Goal: Use online tool/utility: Utilize a website feature to perform a specific function

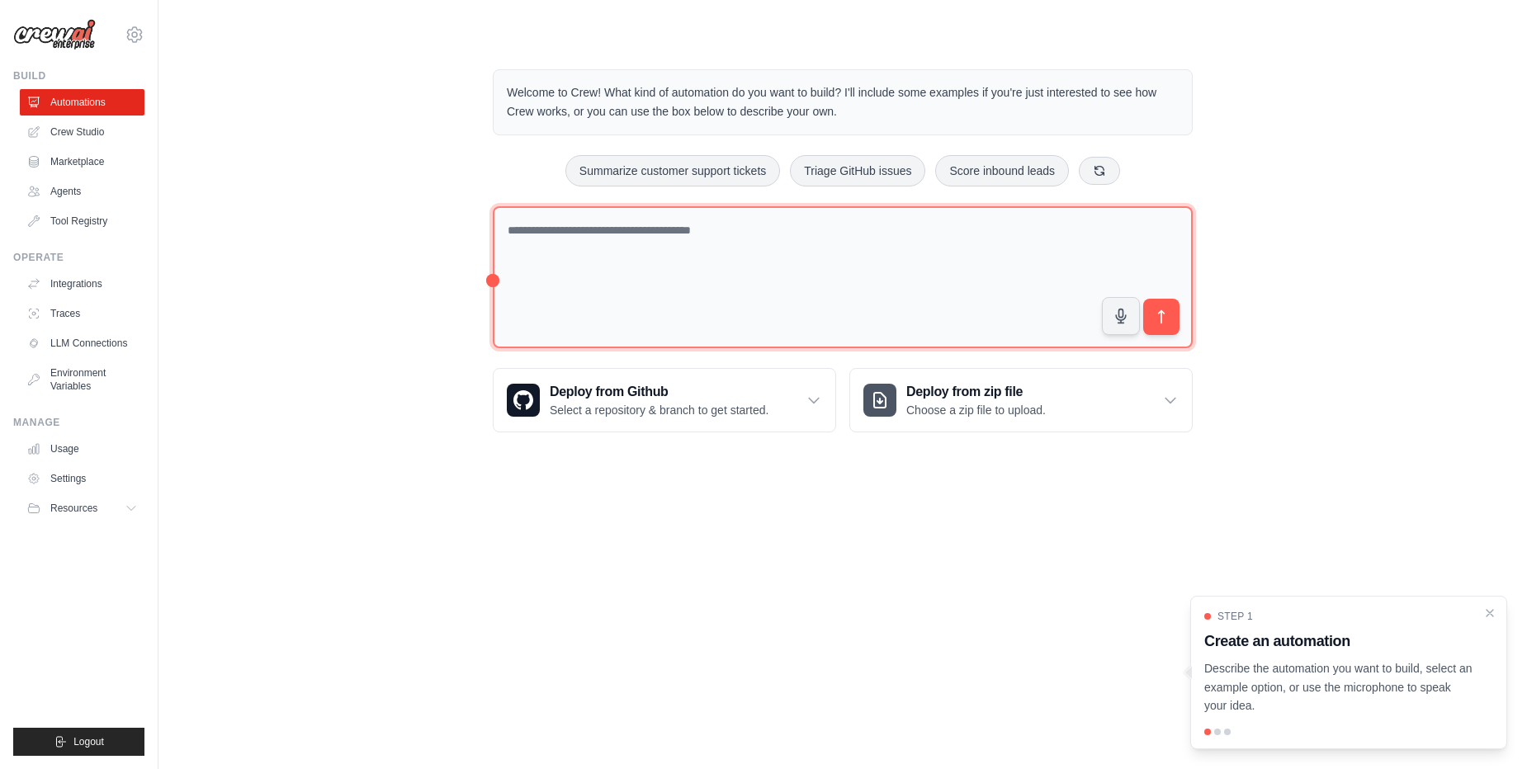
click at [854, 297] on textarea at bounding box center [843, 277] width 700 height 143
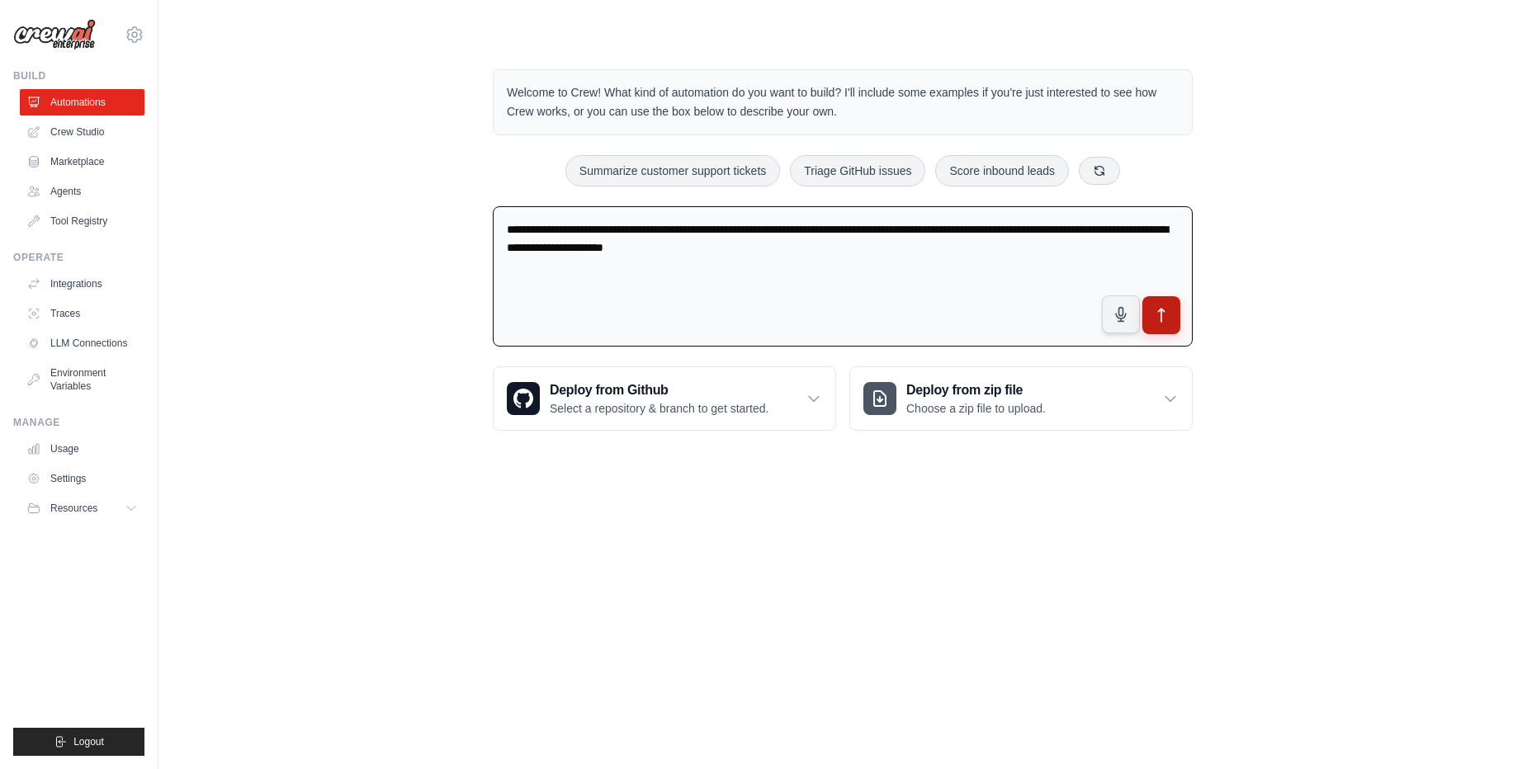
type textarea "**********"
click at [1169, 300] on button "submit" at bounding box center [1161, 315] width 38 height 38
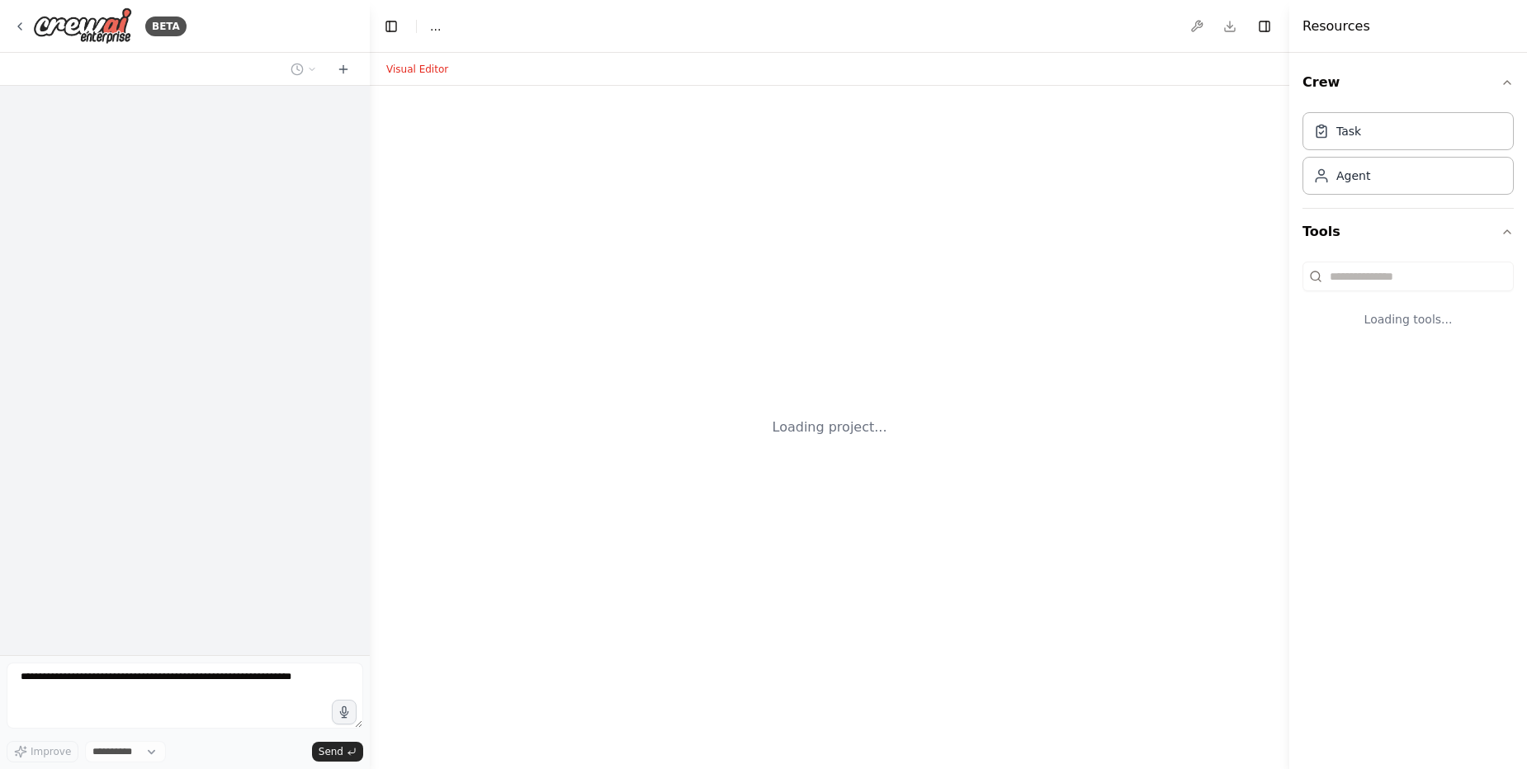
select select "****"
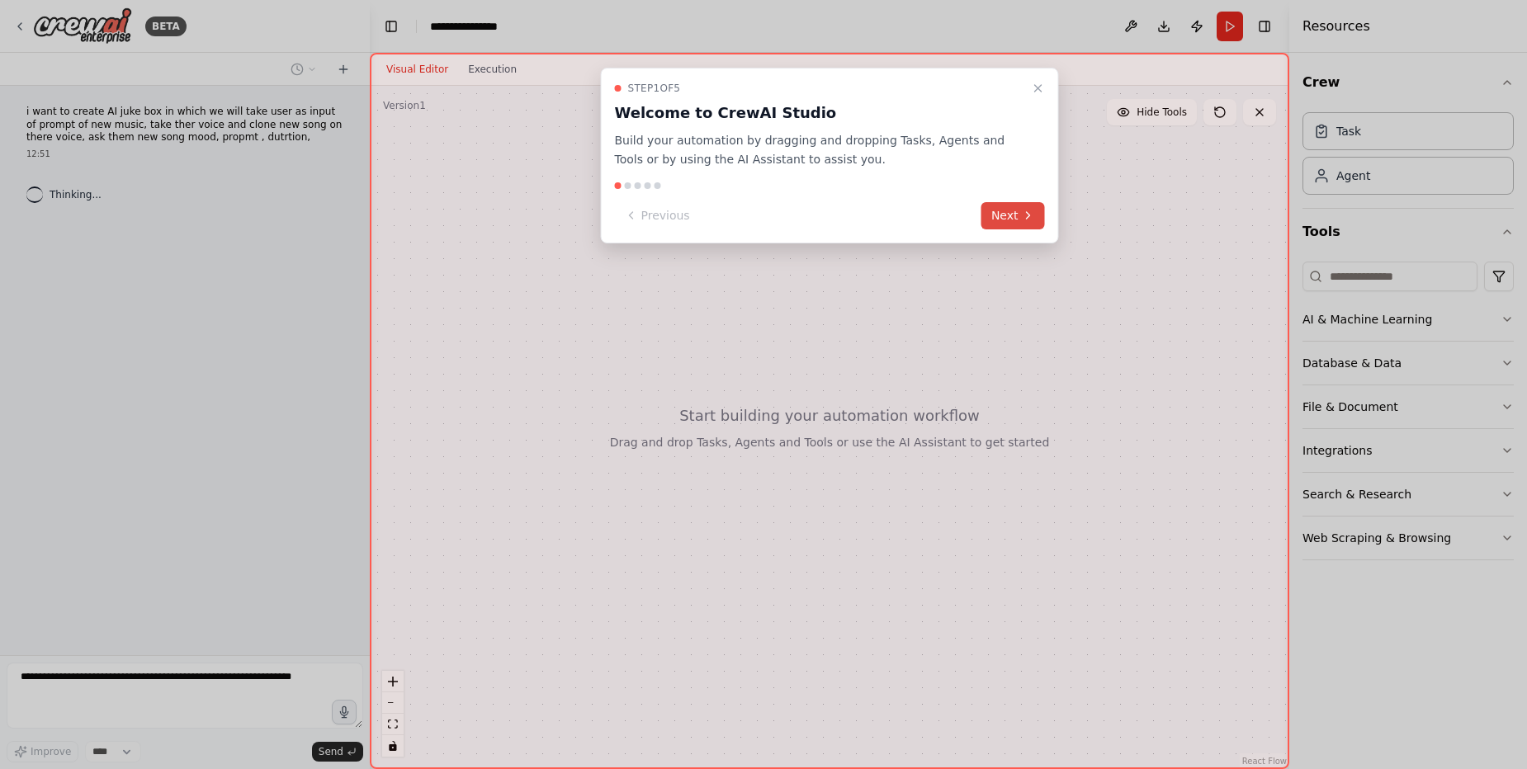
click at [1033, 221] on icon at bounding box center [1028, 215] width 13 height 13
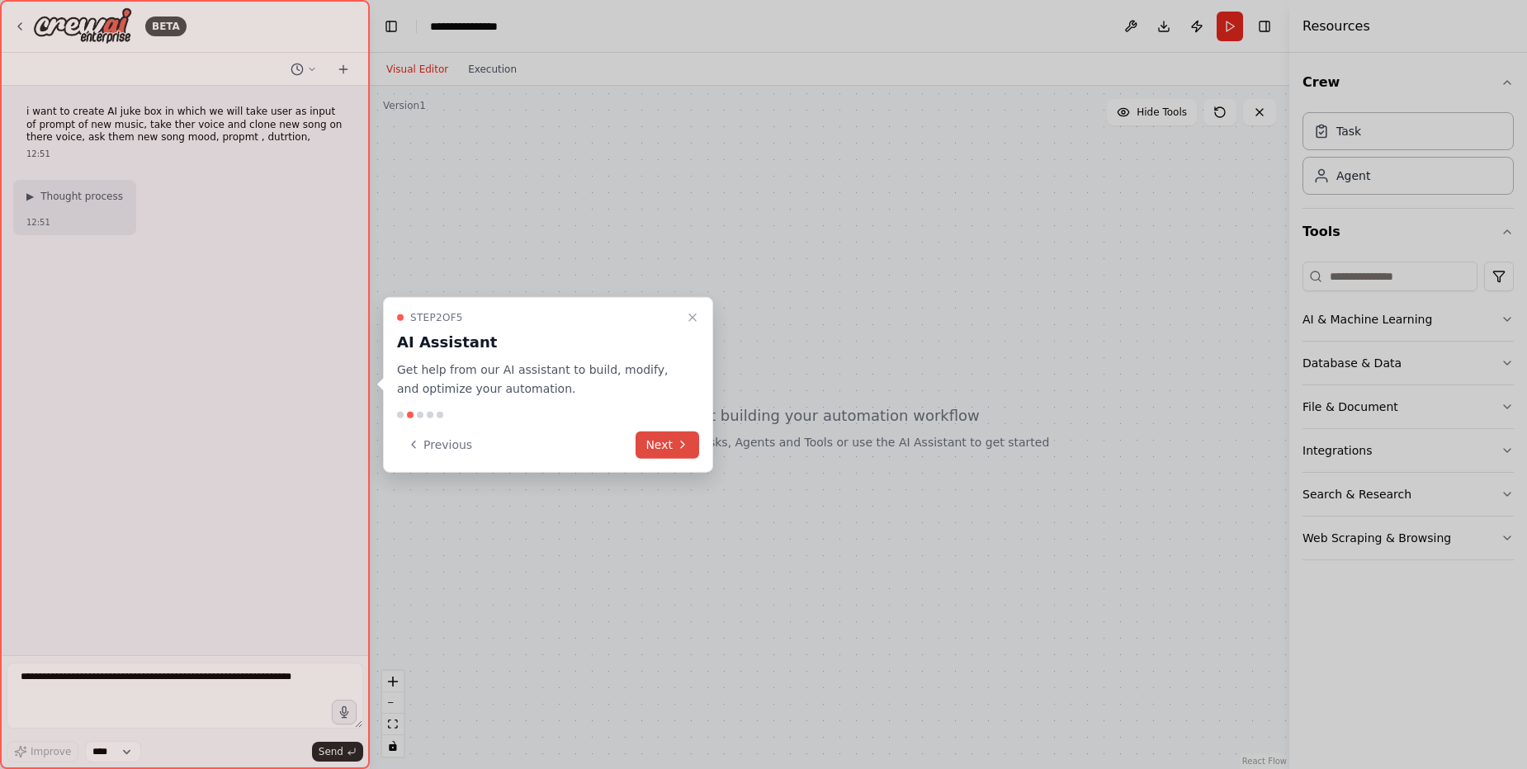
click at [682, 450] on icon at bounding box center [682, 444] width 13 height 13
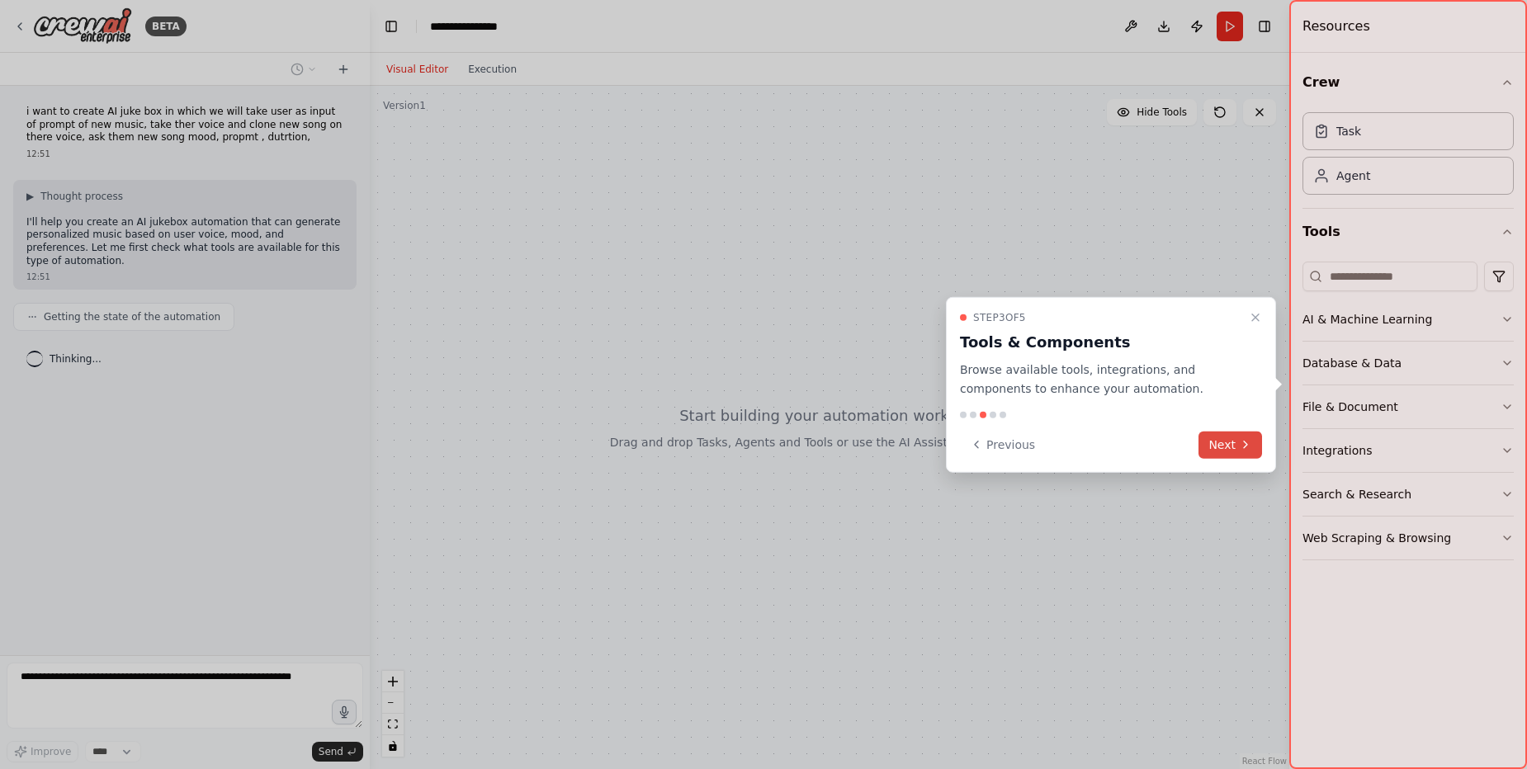
click at [1251, 447] on icon at bounding box center [1245, 444] width 13 height 13
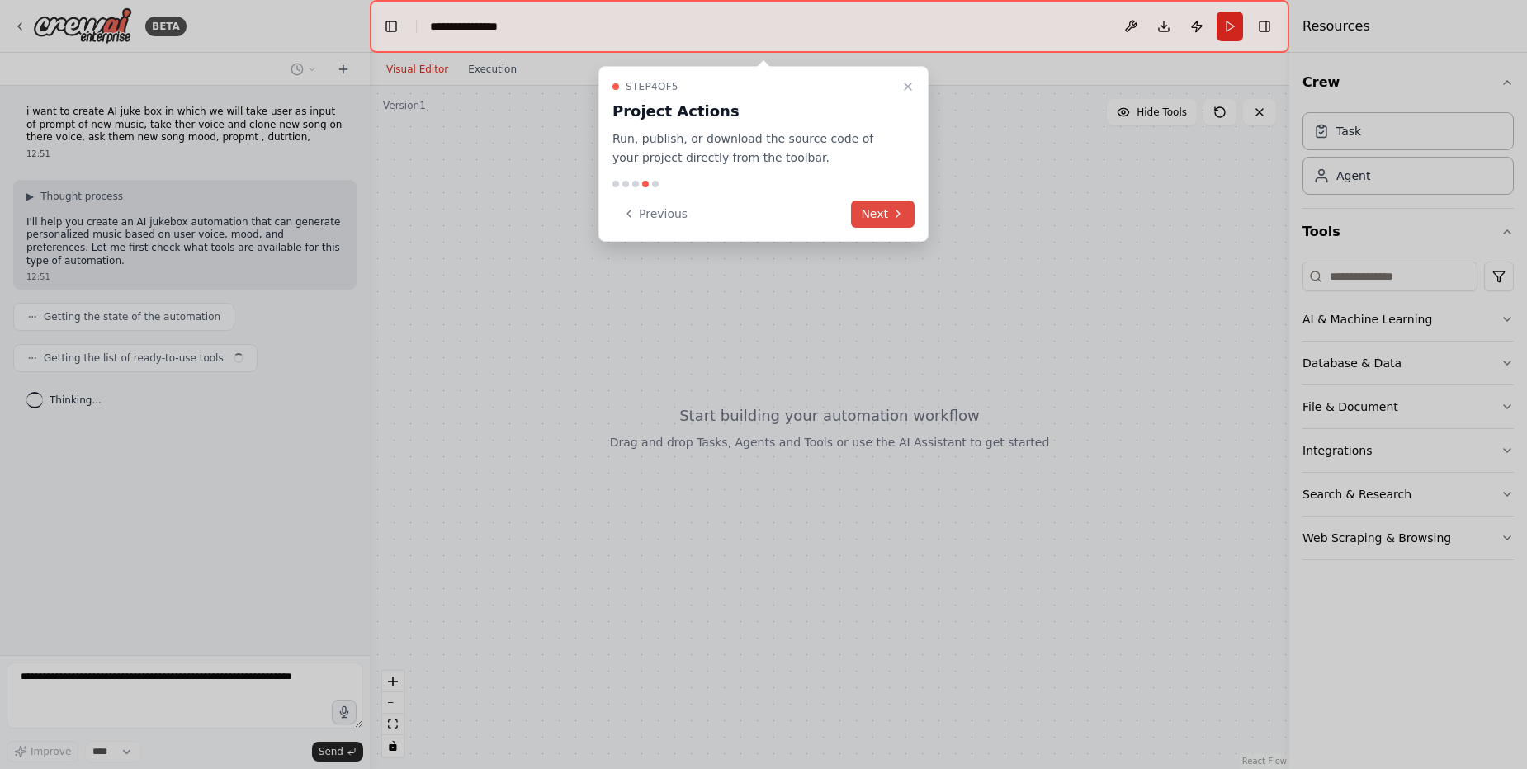
click at [889, 223] on button "Next" at bounding box center [883, 214] width 64 height 27
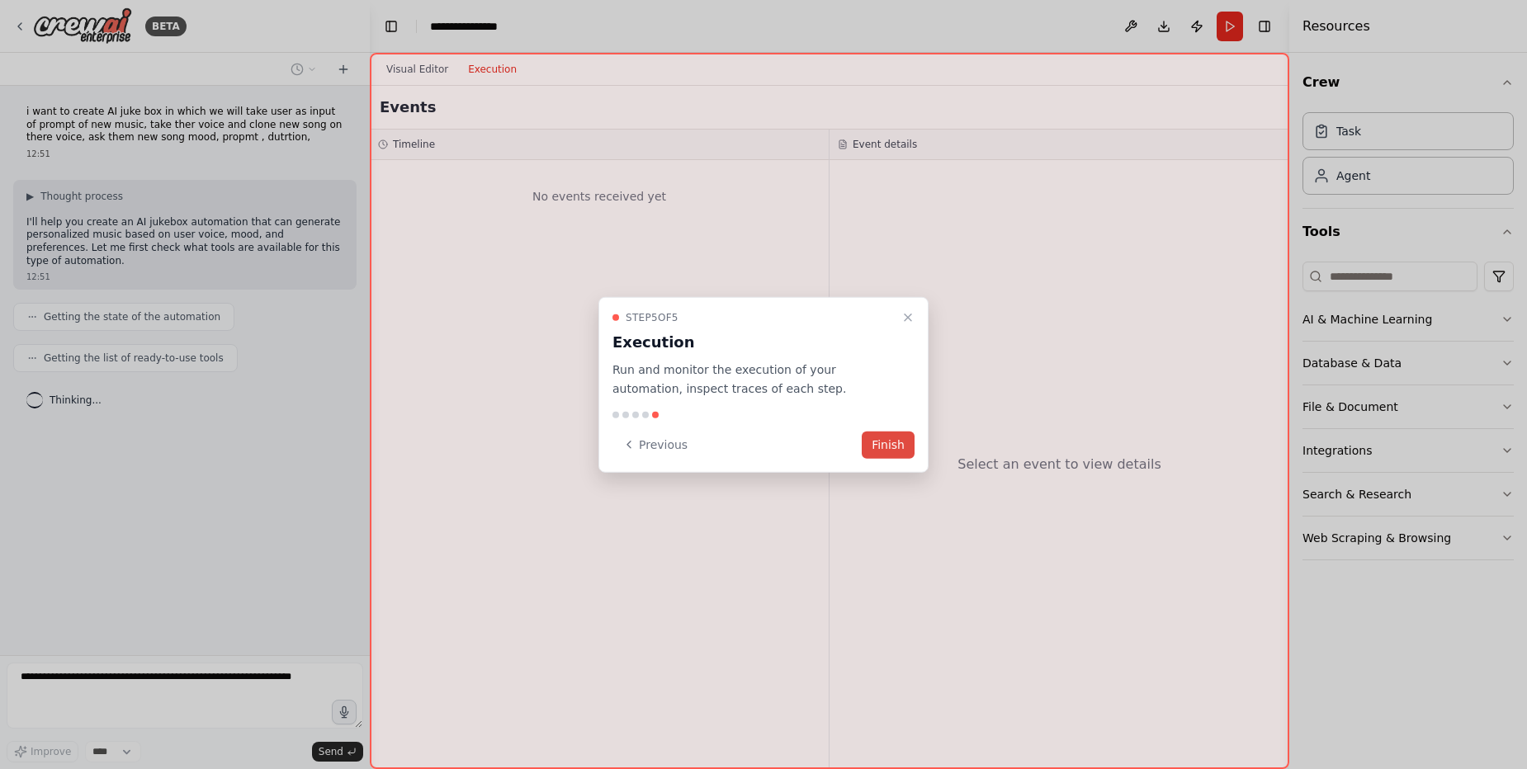
click at [909, 440] on button "Finish" at bounding box center [888, 444] width 53 height 27
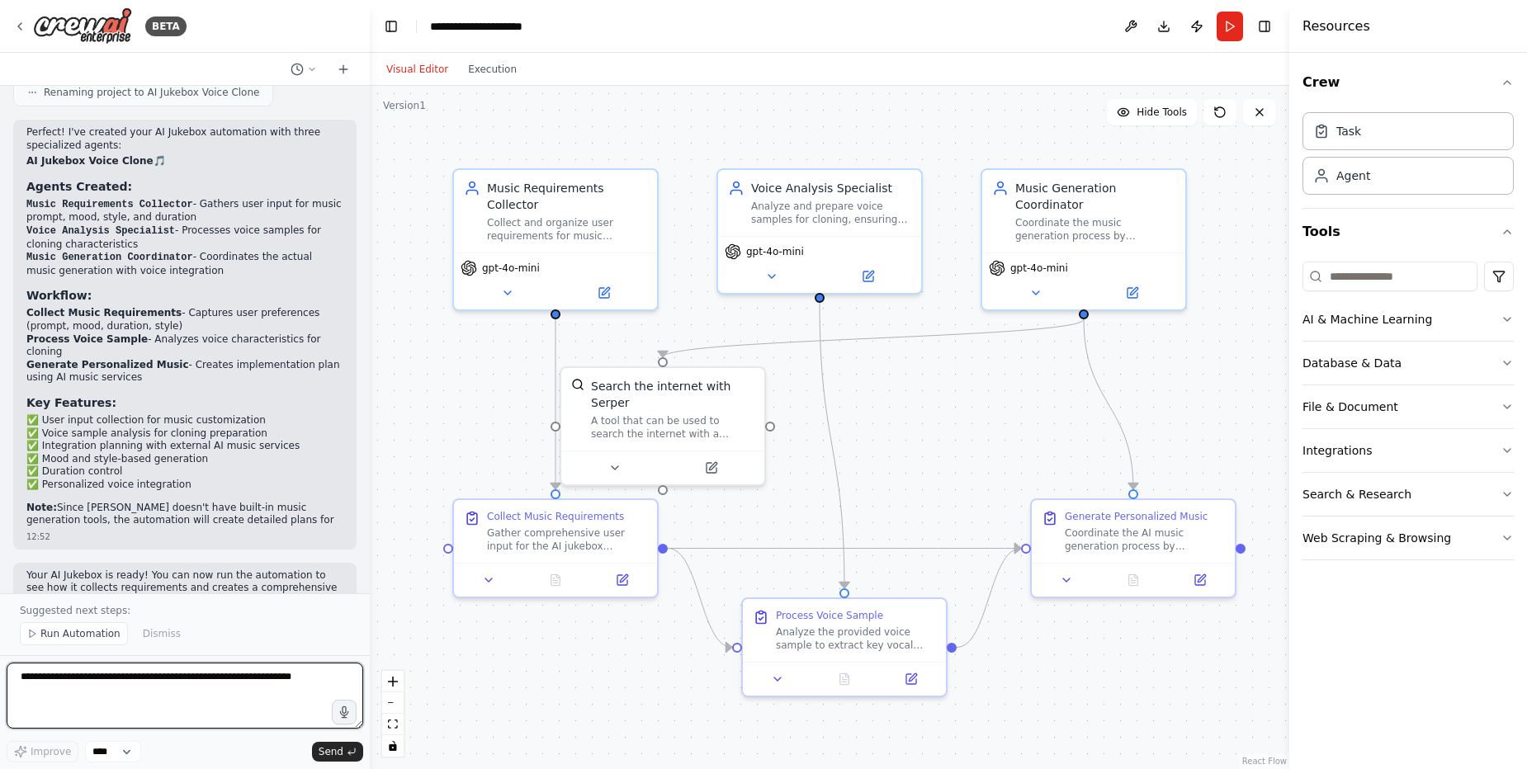
scroll to position [1097, 0]
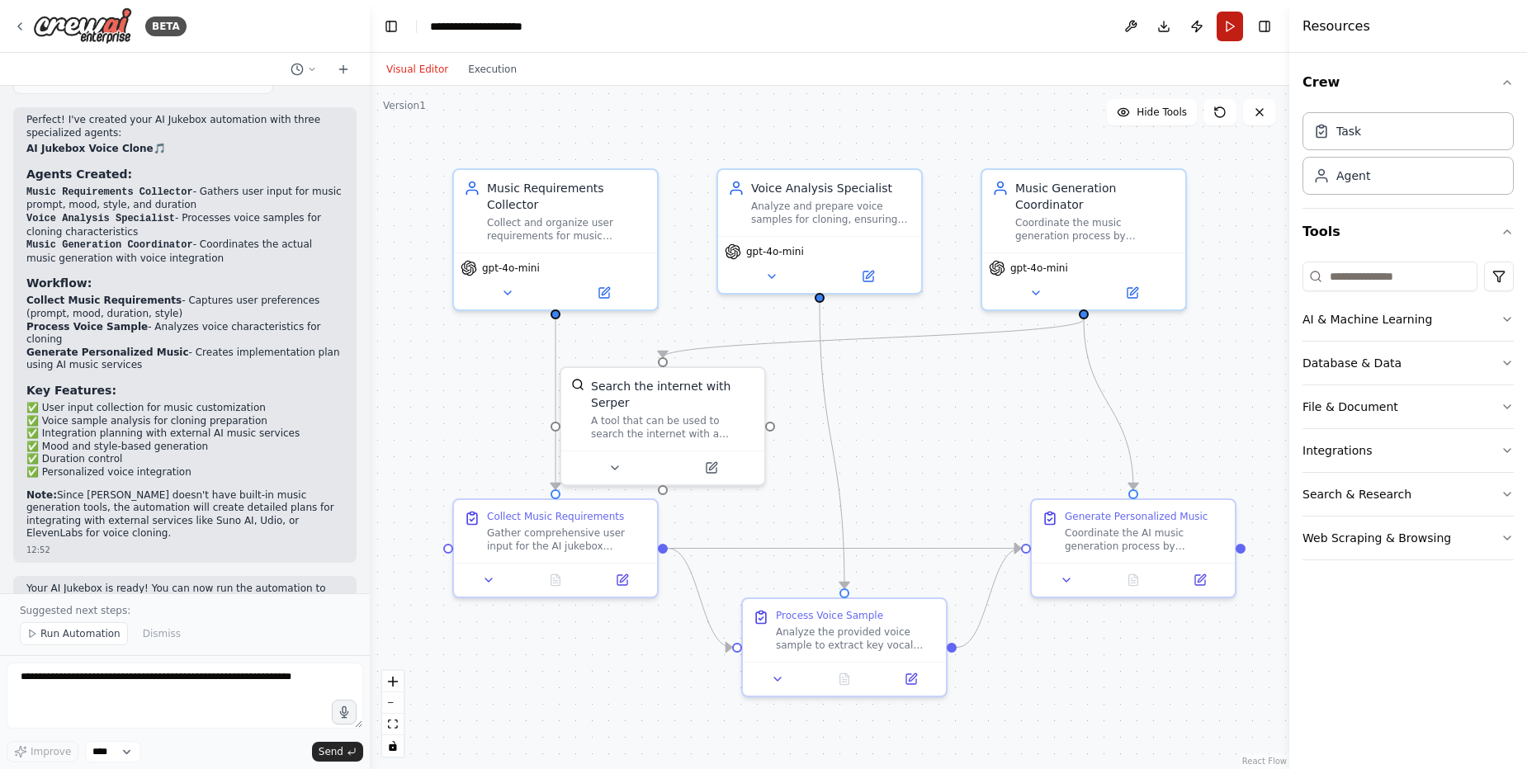
click at [1230, 34] on button "Run" at bounding box center [1230, 27] width 26 height 30
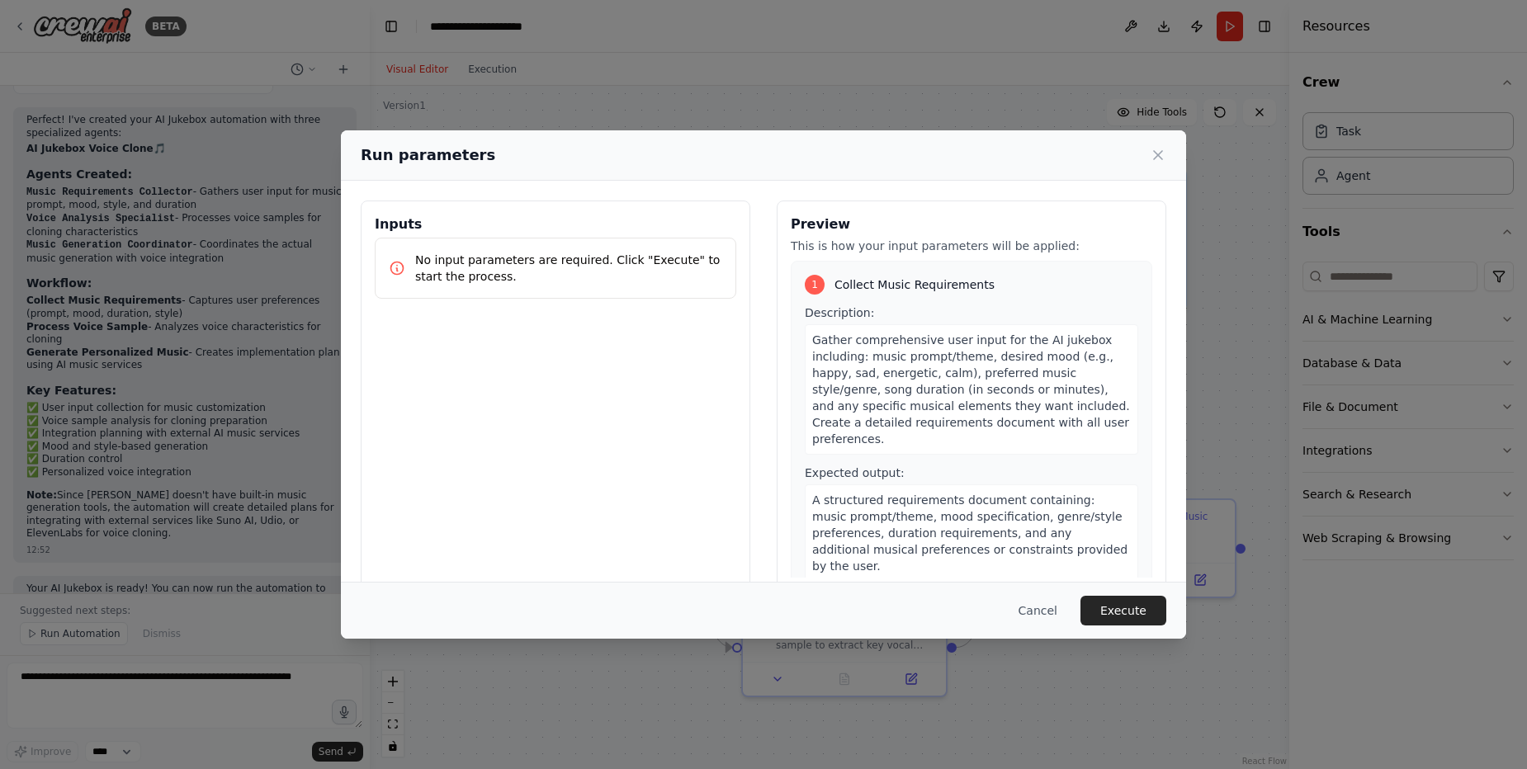
click at [540, 274] on p "No input parameters are required. Click "Execute" to start the process." at bounding box center [568, 268] width 307 height 33
click at [1128, 607] on button "Execute" at bounding box center [1124, 611] width 86 height 30
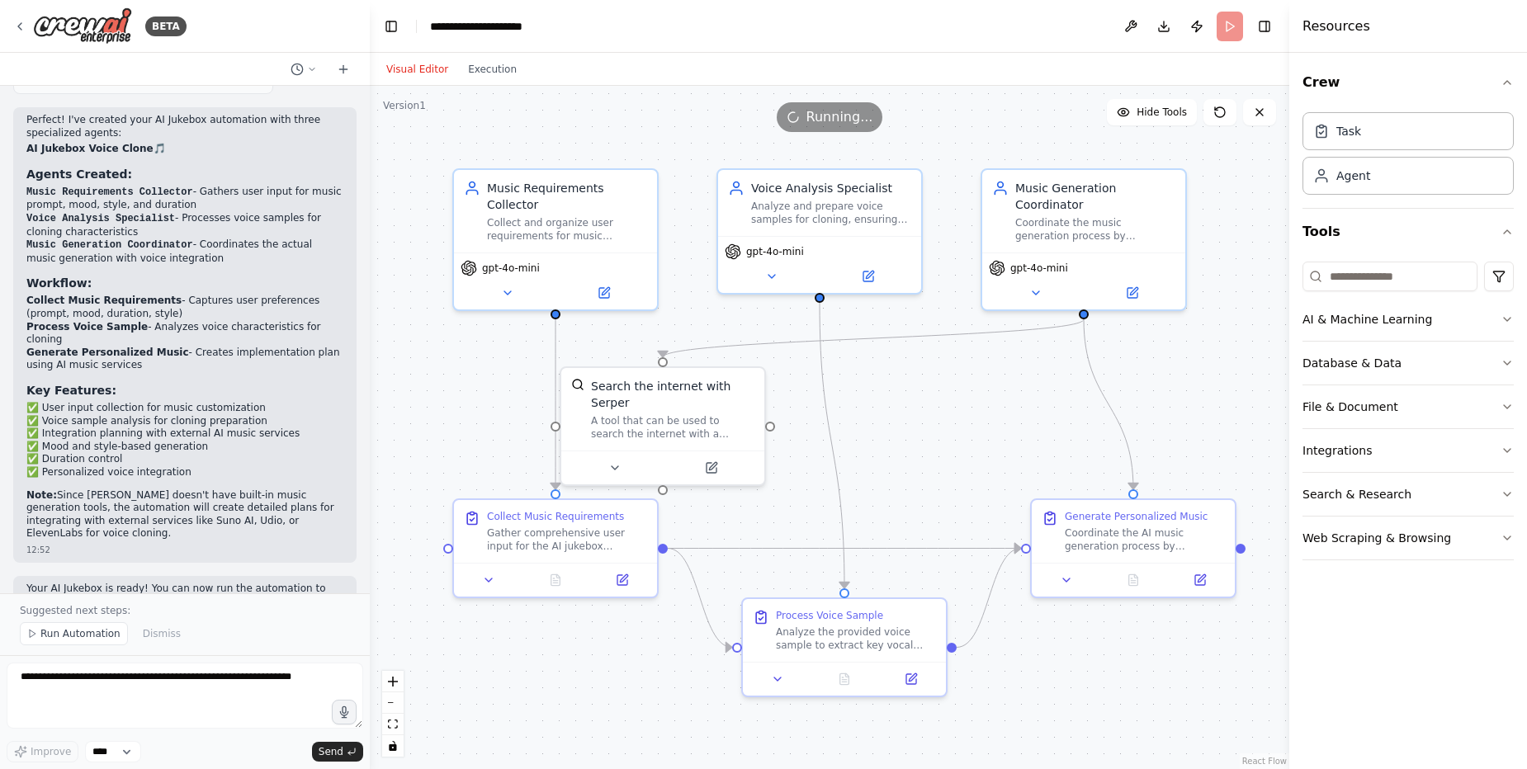
click at [490, 80] on div "Visual Editor Execution" at bounding box center [451, 69] width 150 height 33
click at [488, 69] on button "Execution" at bounding box center [492, 69] width 69 height 20
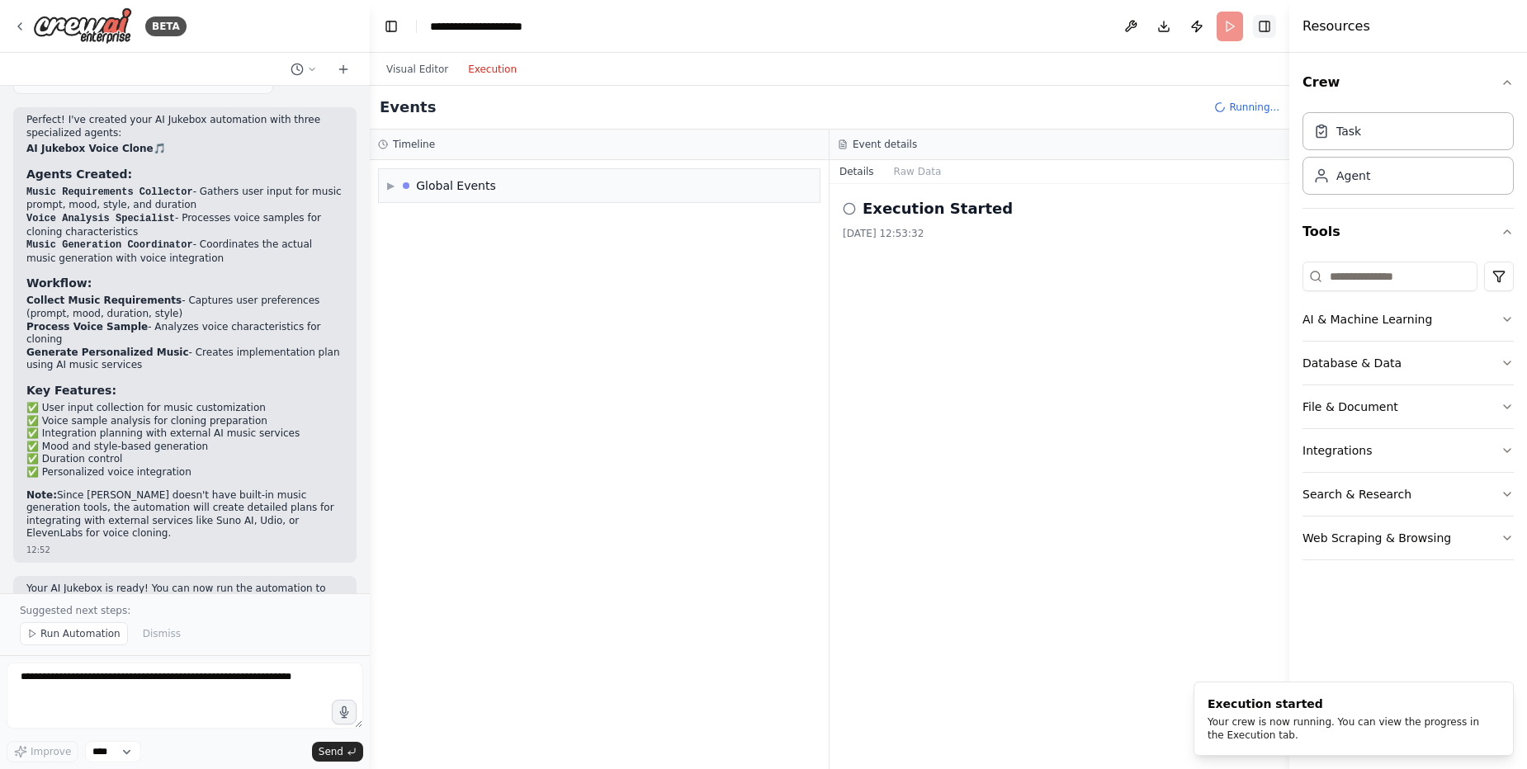
click at [1270, 23] on button "Toggle Right Sidebar" at bounding box center [1264, 26] width 23 height 23
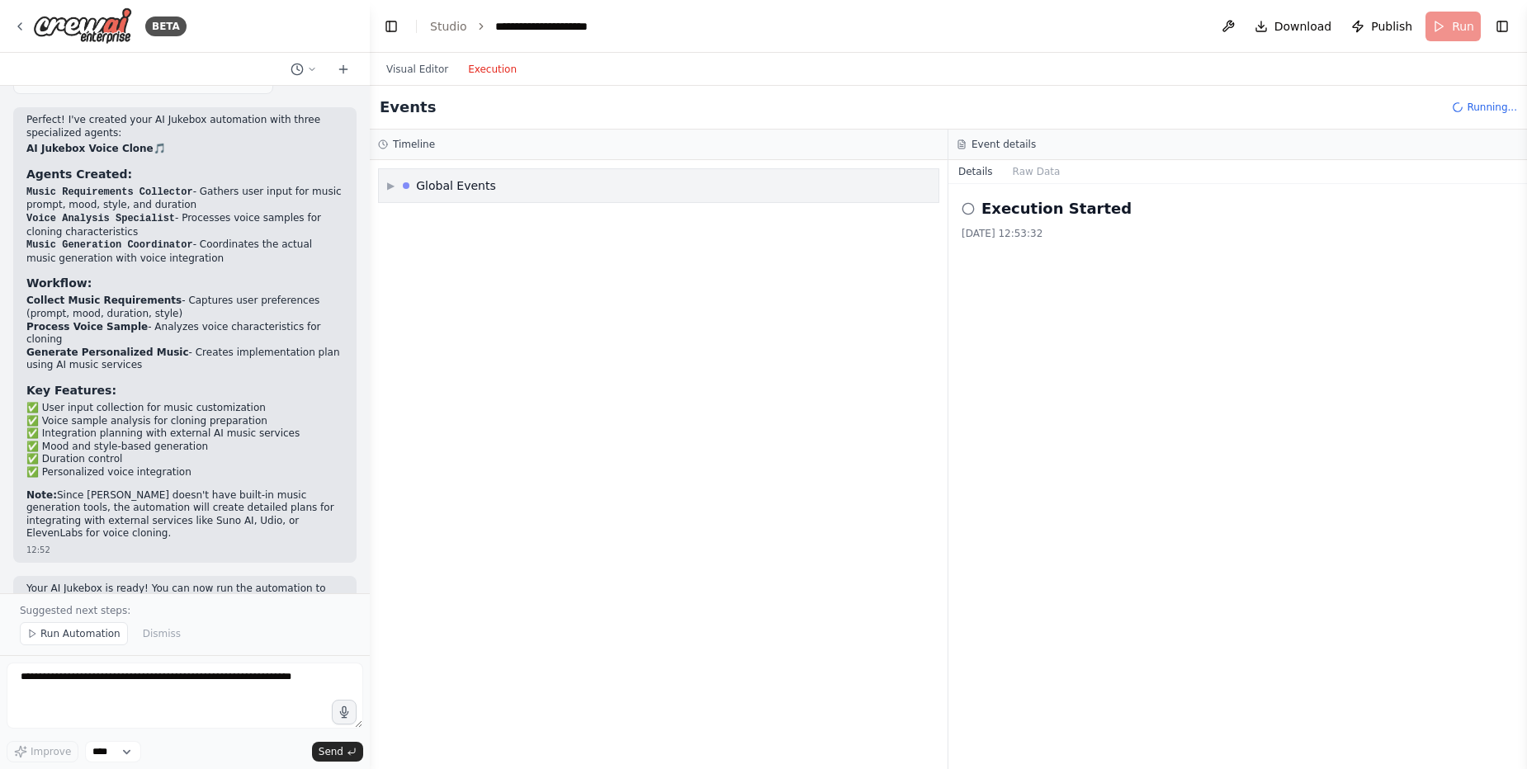
click at [446, 192] on div "Global Events" at bounding box center [456, 185] width 80 height 17
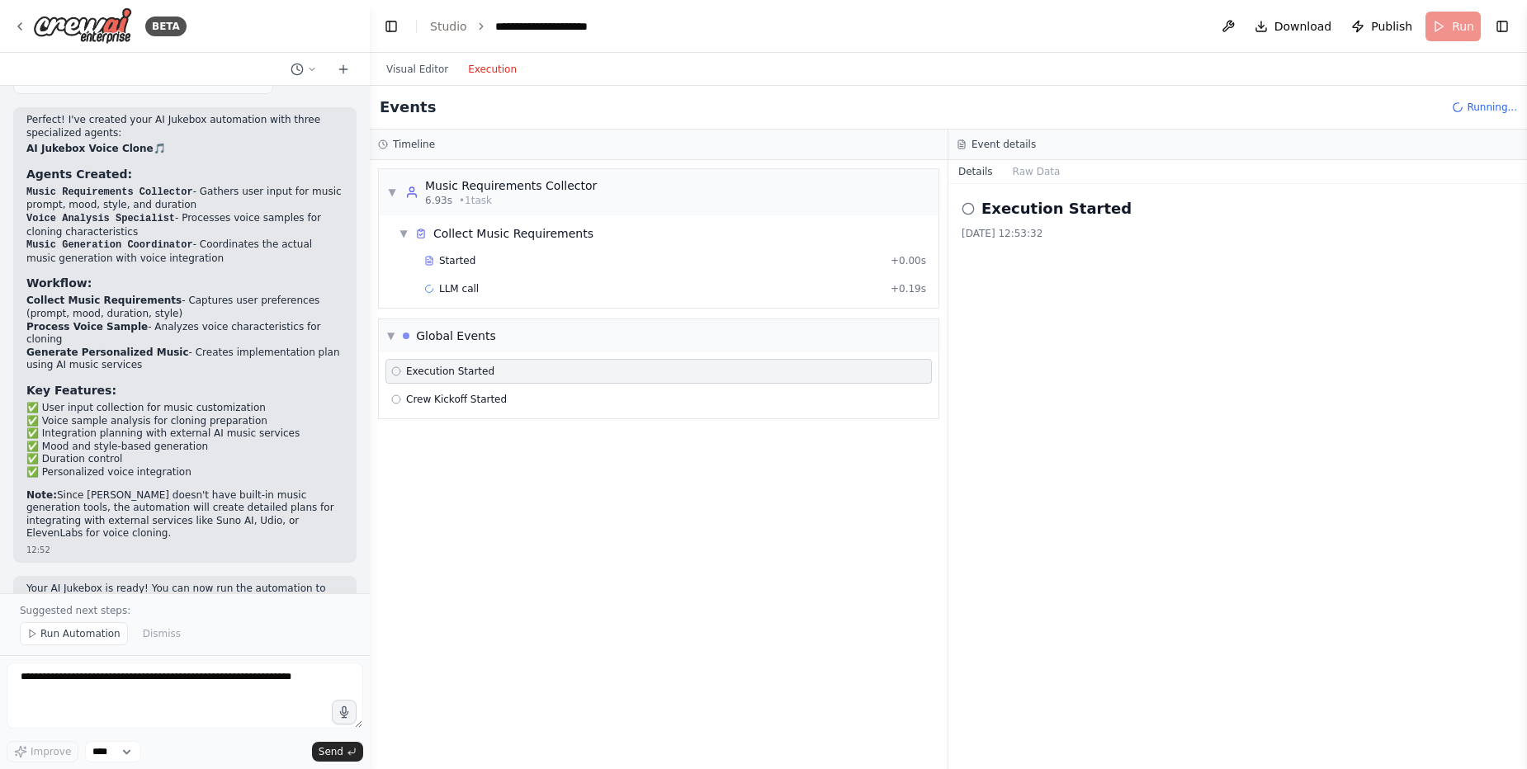
click at [456, 229] on div "Collect Music Requirements" at bounding box center [513, 233] width 160 height 17
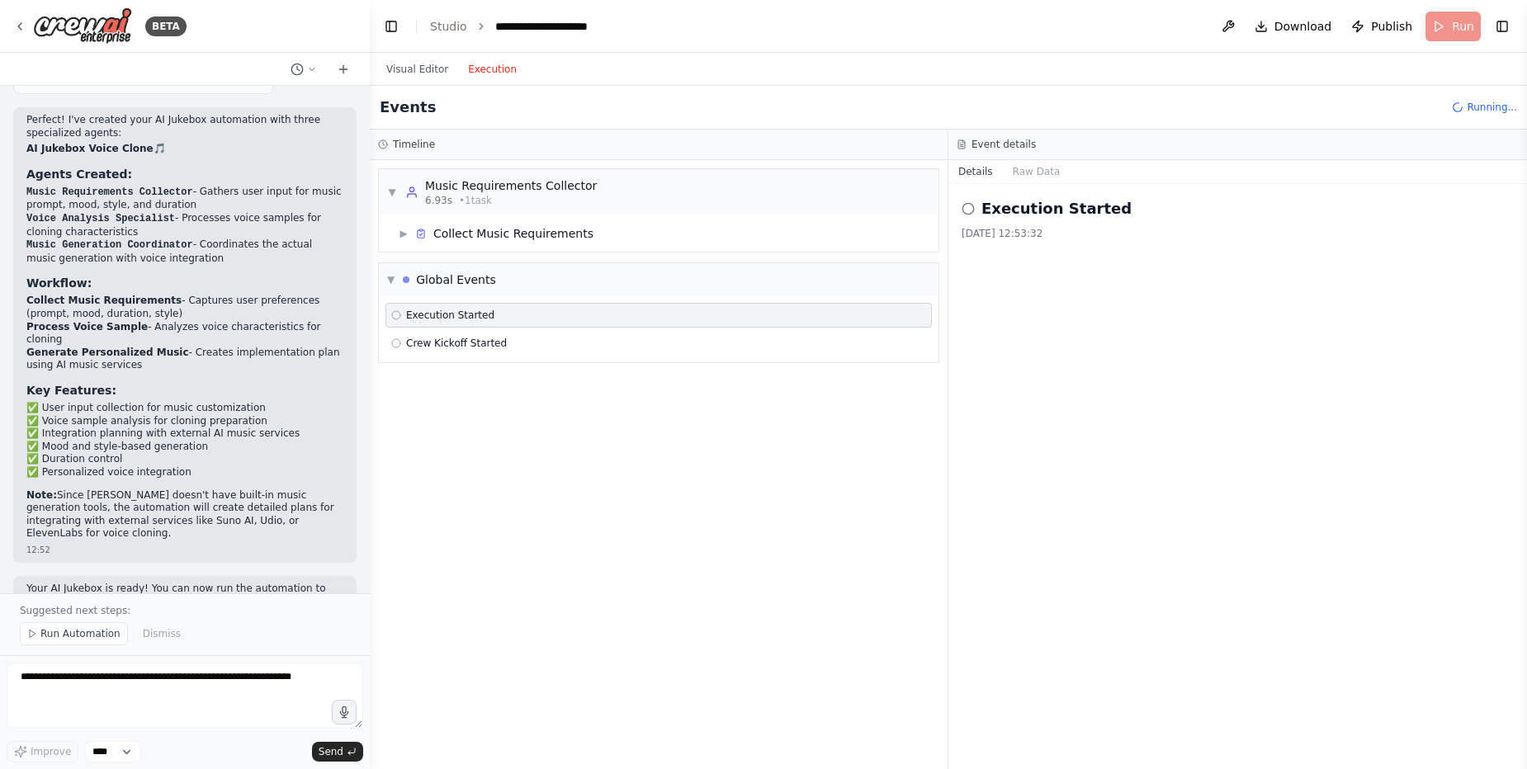
click at [456, 229] on div "Collect Music Requirements" at bounding box center [513, 233] width 160 height 17
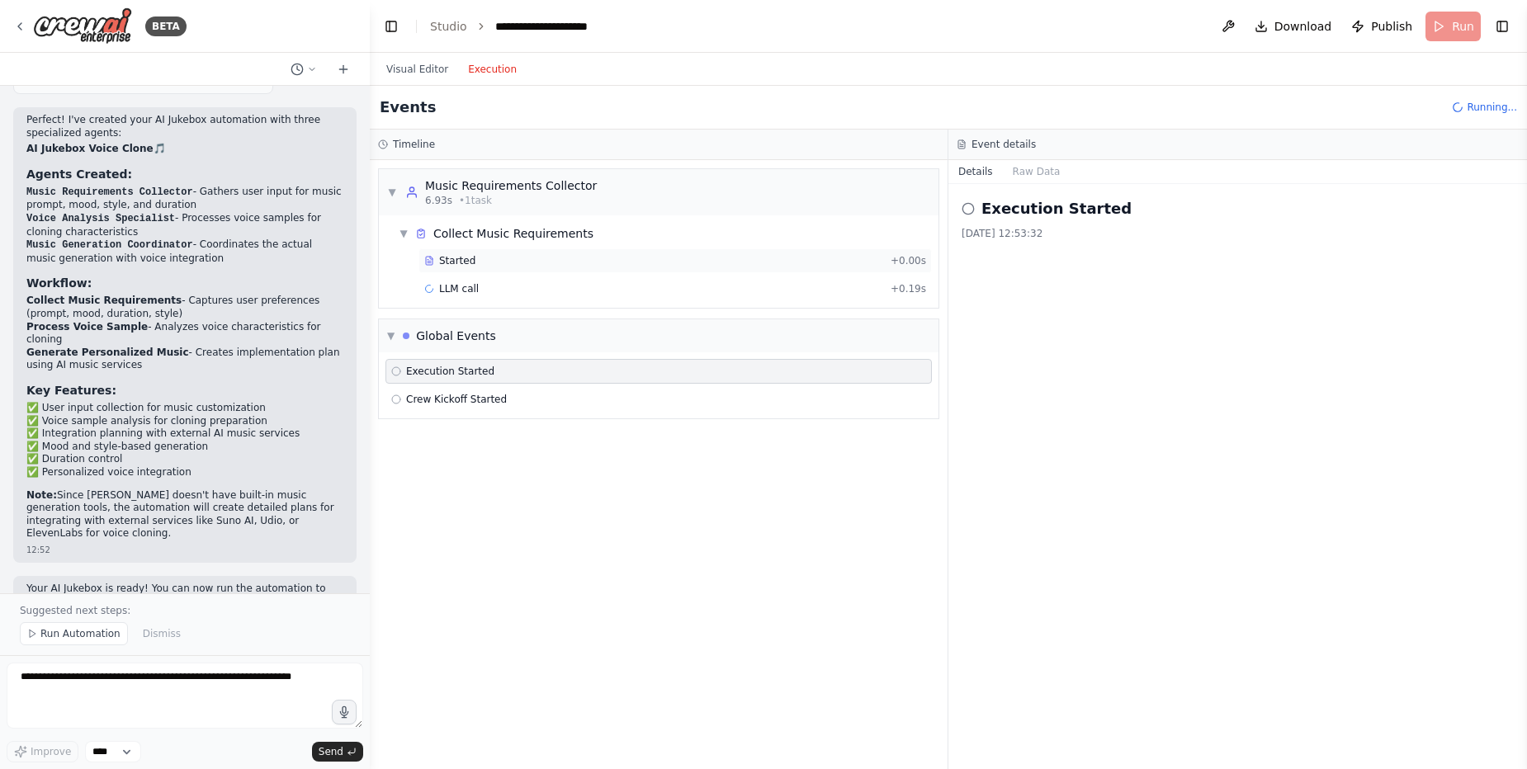
click at [466, 264] on span "Started" at bounding box center [457, 260] width 36 height 13
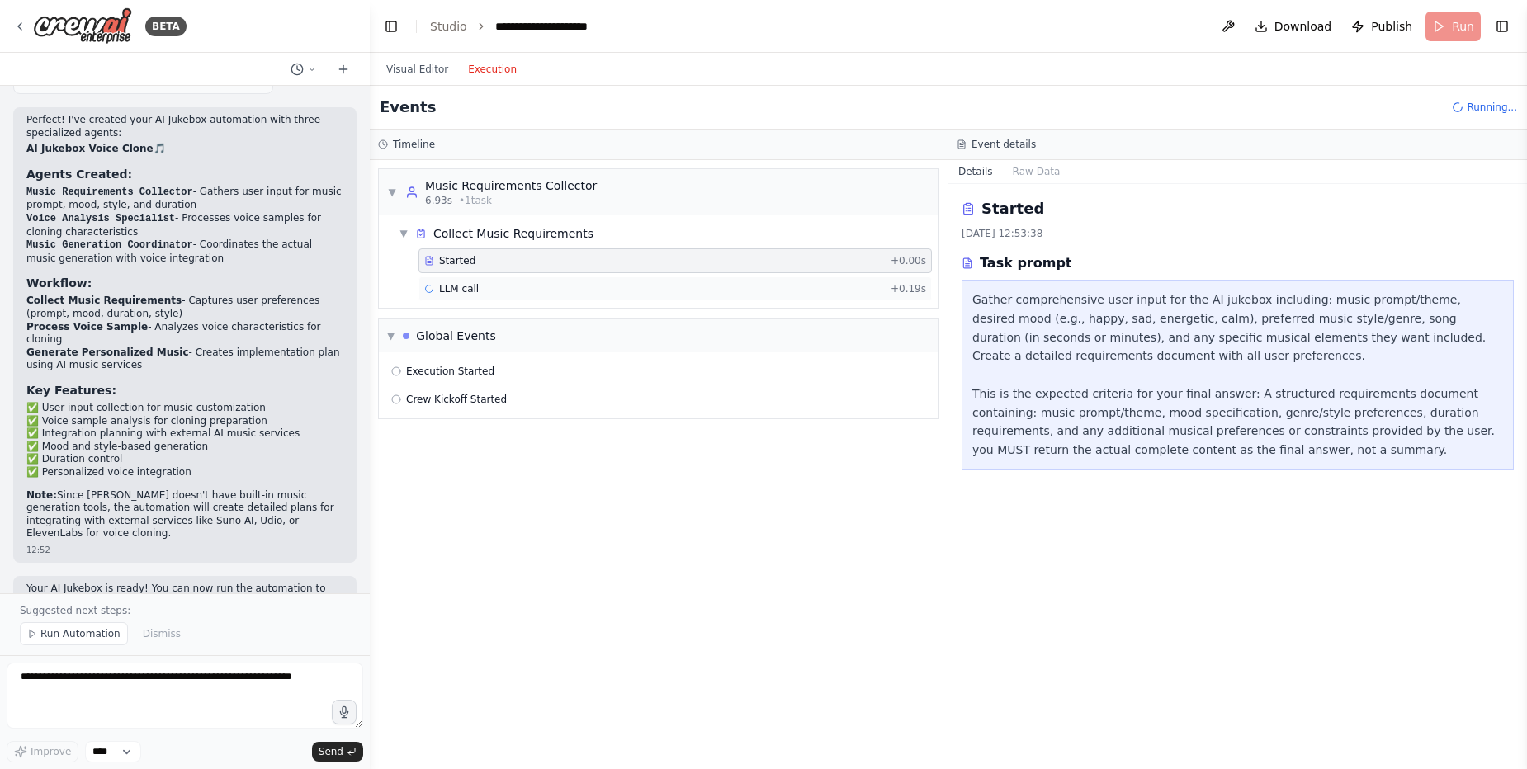
click at [472, 277] on div "LLM call + 0.19s" at bounding box center [675, 289] width 513 height 25
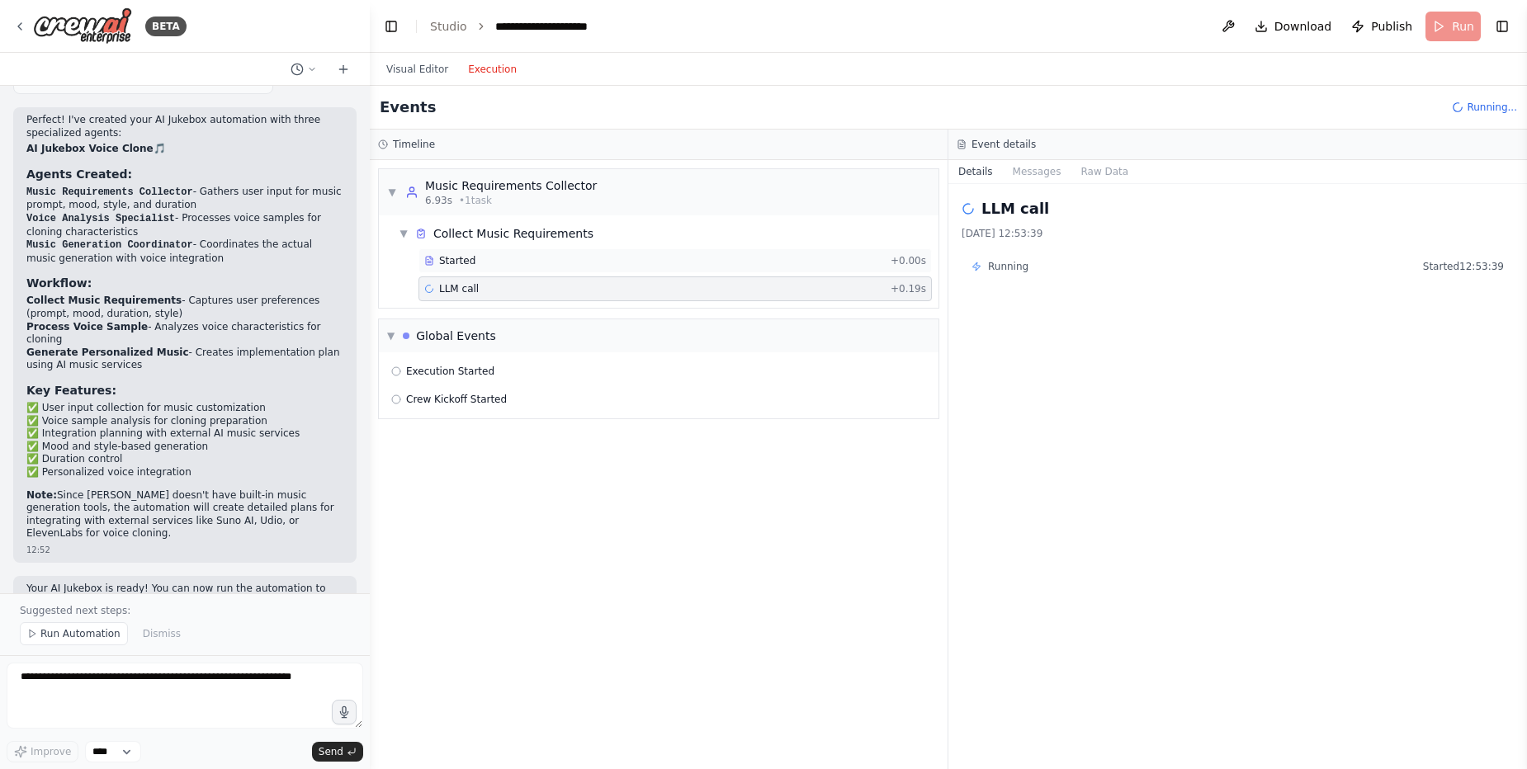
click at [471, 256] on span "Started" at bounding box center [457, 260] width 36 height 13
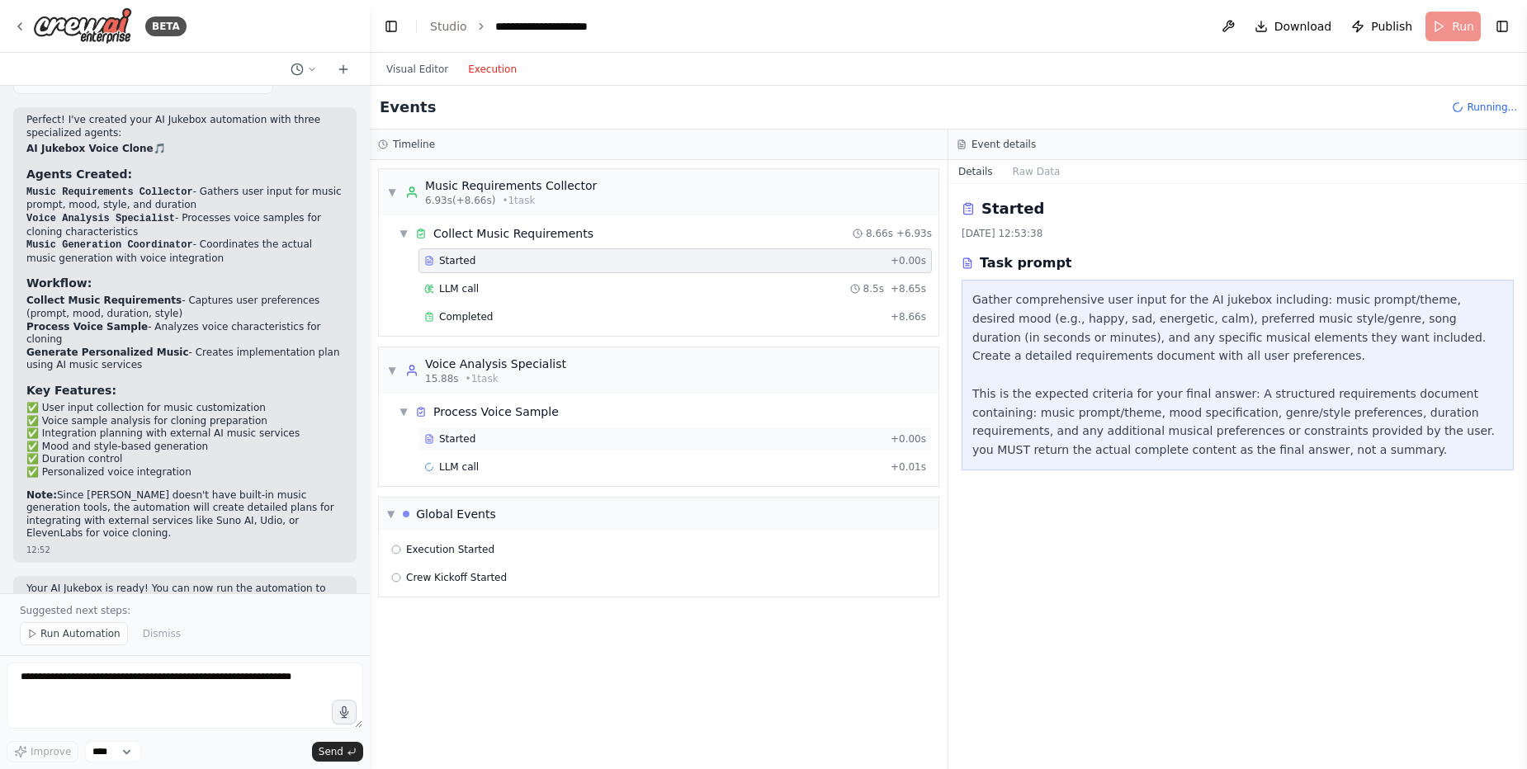
click at [494, 437] on div "Started" at bounding box center [654, 439] width 460 height 13
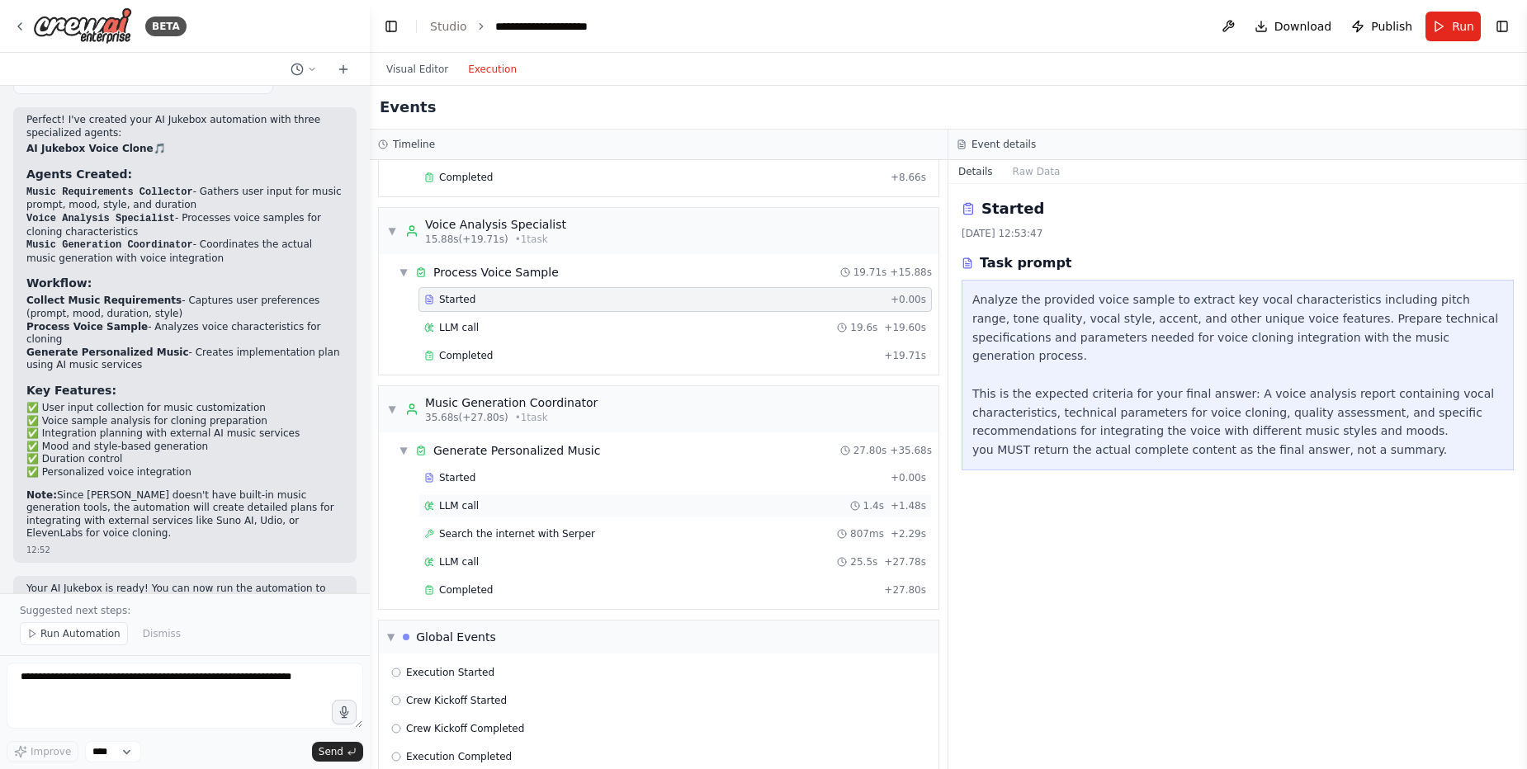
scroll to position [165, 0]
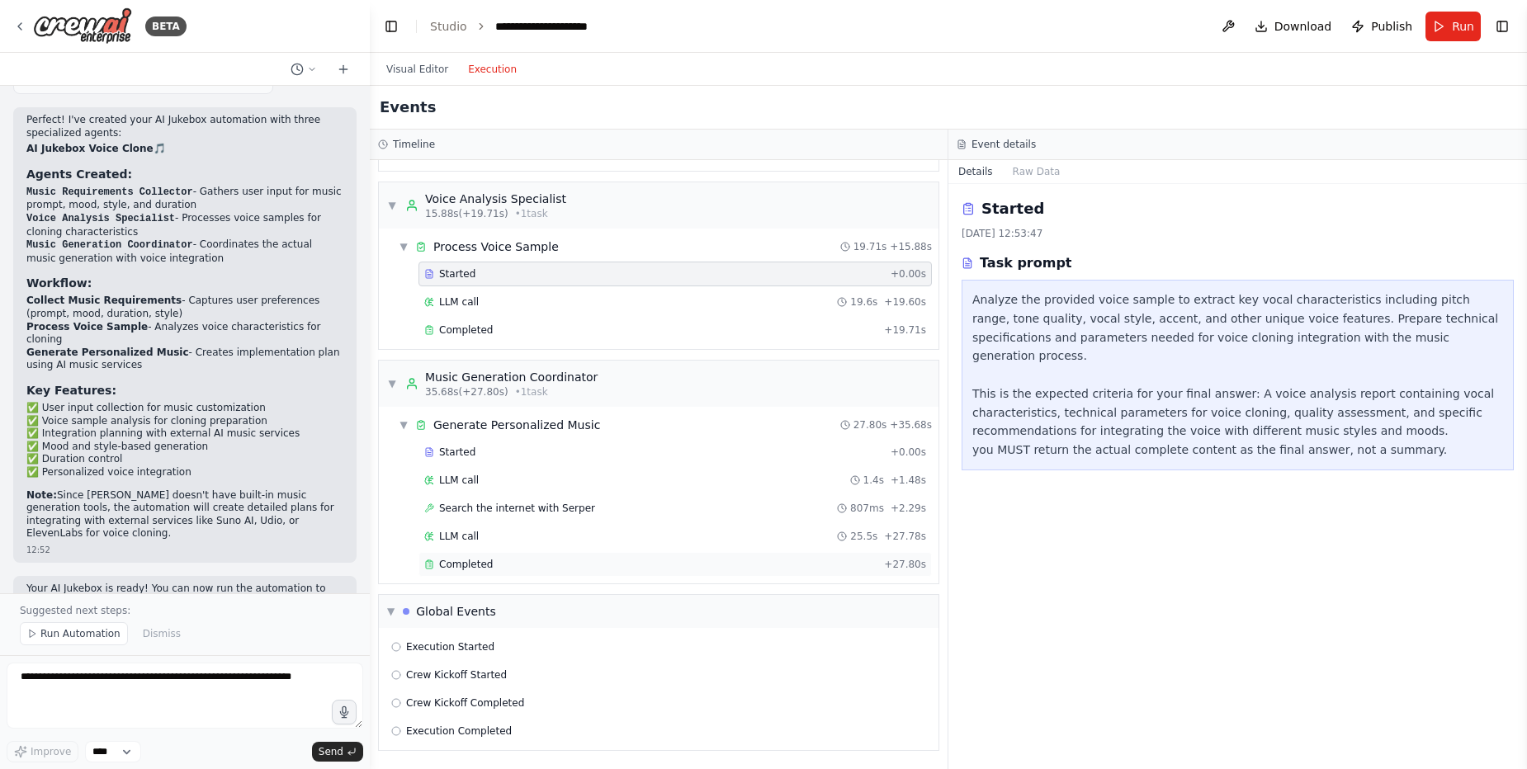
click at [570, 552] on div "Completed + 27.80s" at bounding box center [675, 564] width 513 height 25
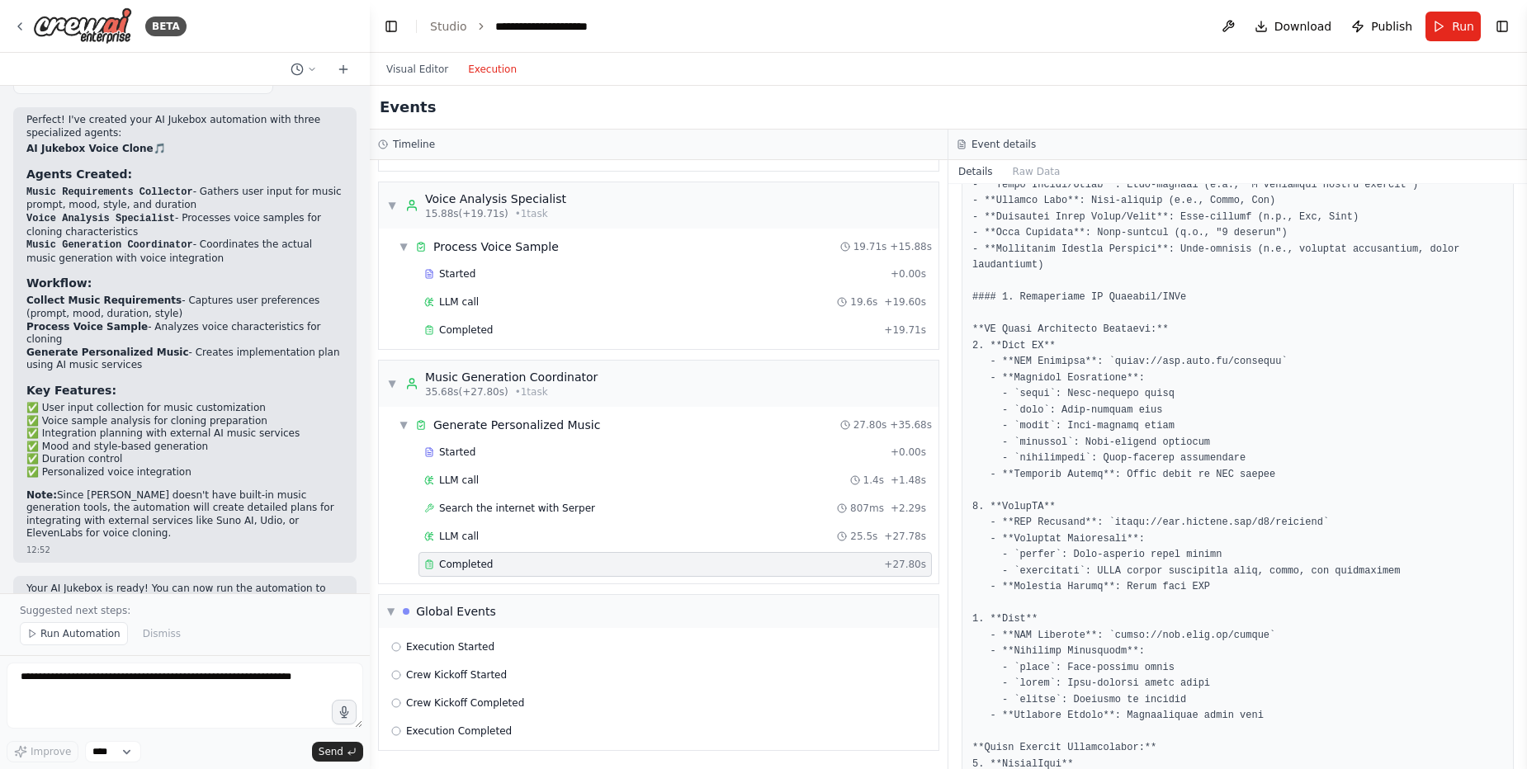
scroll to position [396, 0]
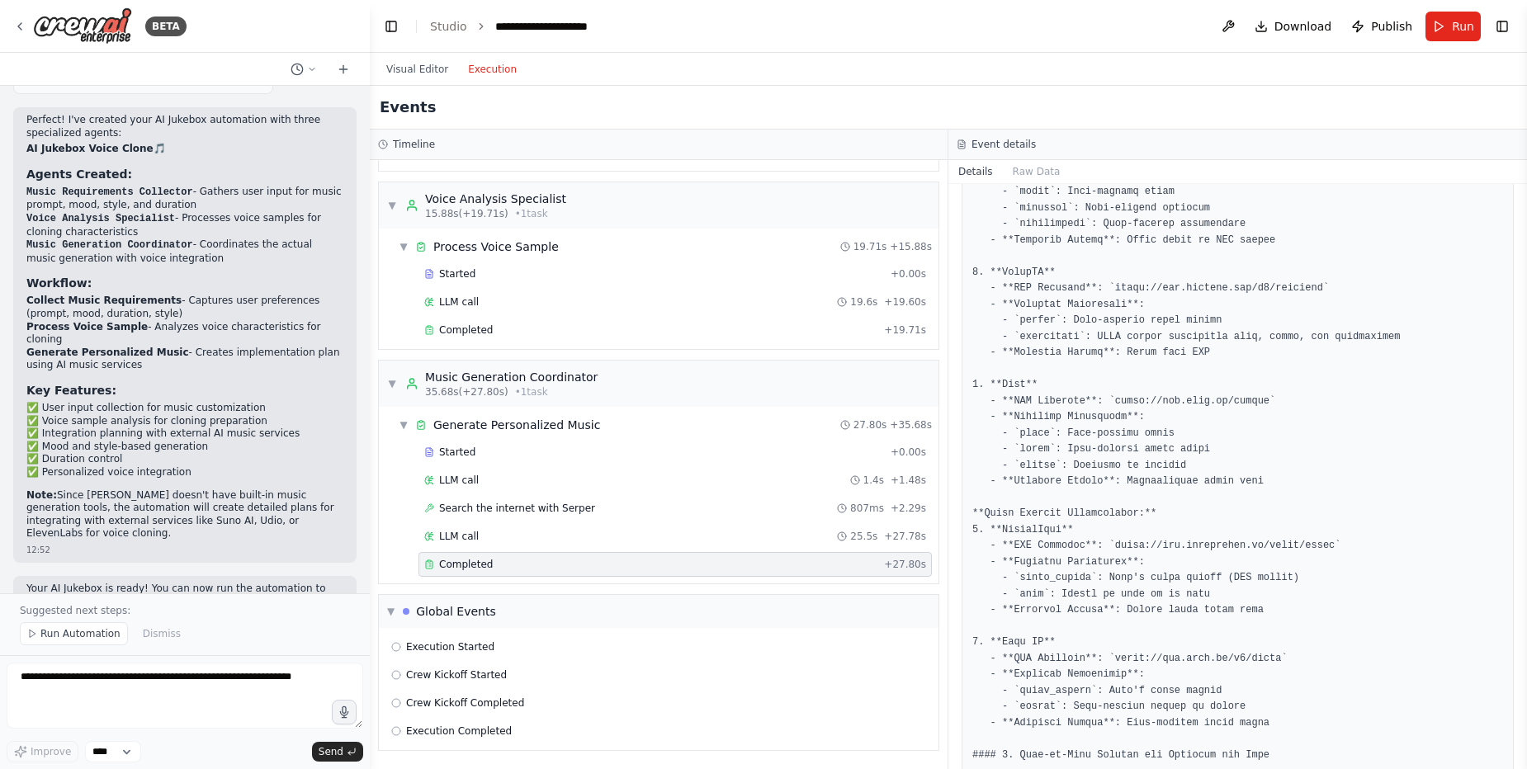
click at [1127, 403] on pre at bounding box center [1237, 699] width 531 height 1610
drag, startPoint x: 1127, startPoint y: 403, endPoint x: 1256, endPoint y: 399, distance: 128.8
click at [1256, 399] on pre at bounding box center [1237, 699] width 531 height 1610
copy pre "https://api.udio.ai/create"
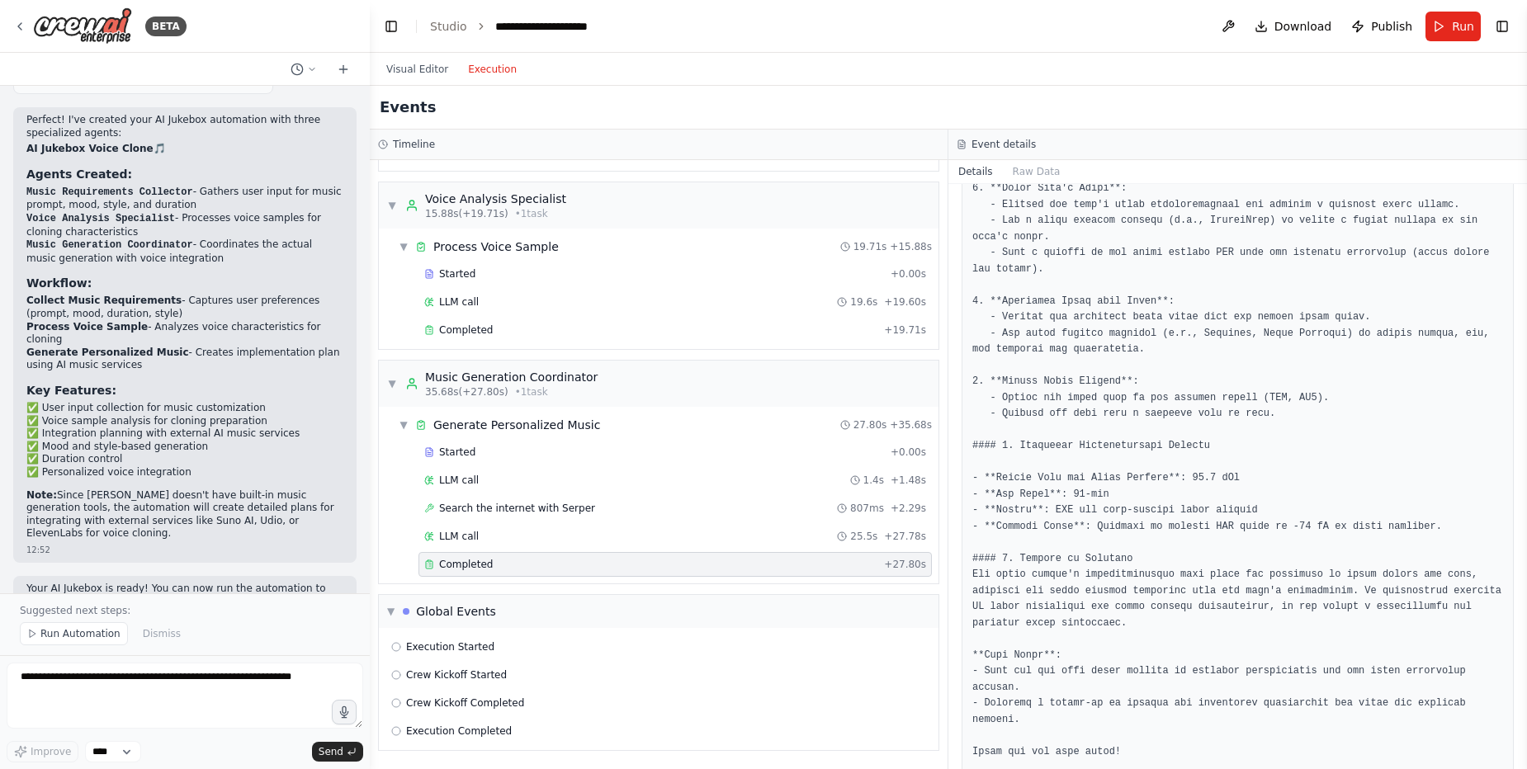
scroll to position [1168, 0]
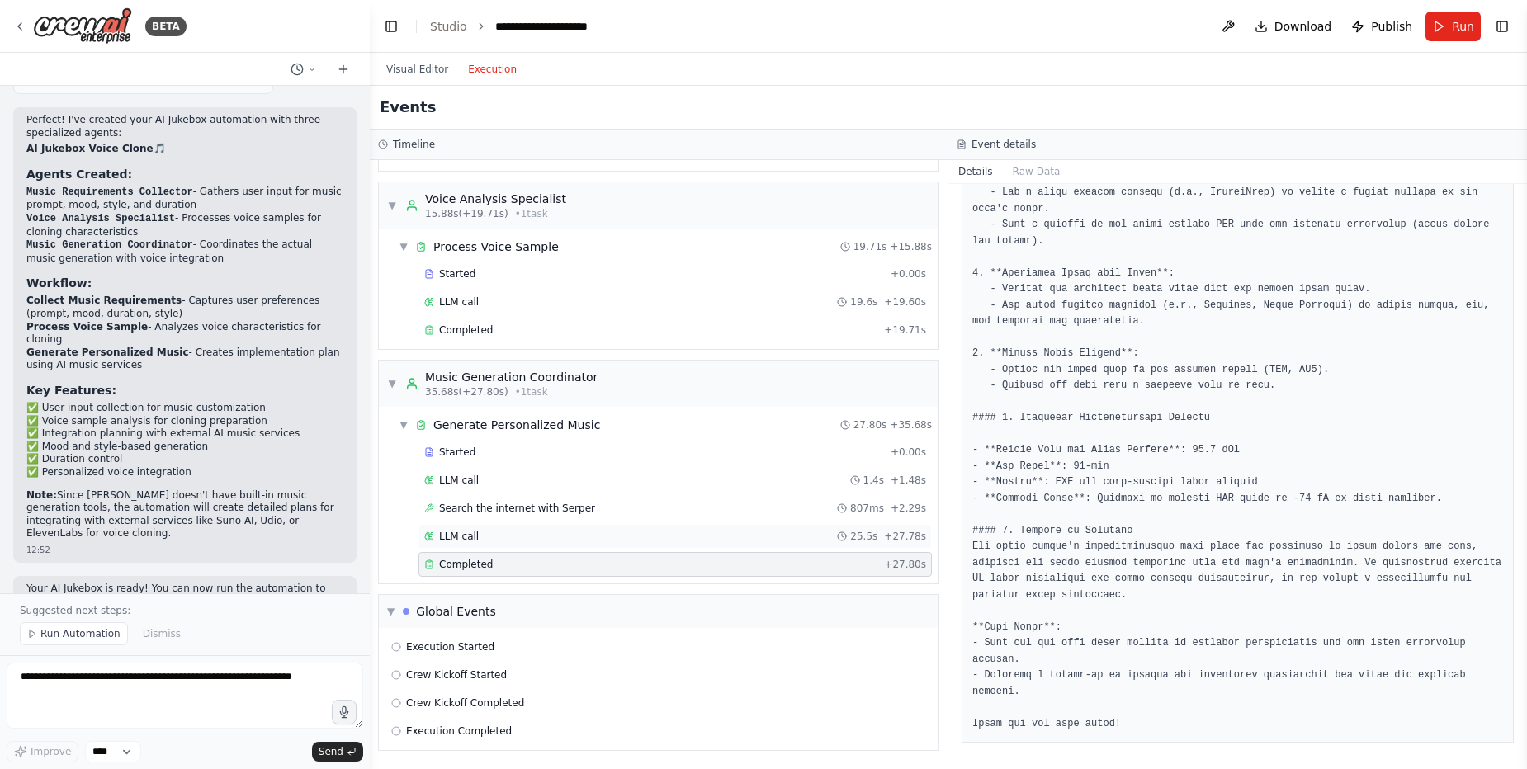
click at [477, 530] on div "LLM call 25.5s + 27.78s" at bounding box center [675, 536] width 502 height 13
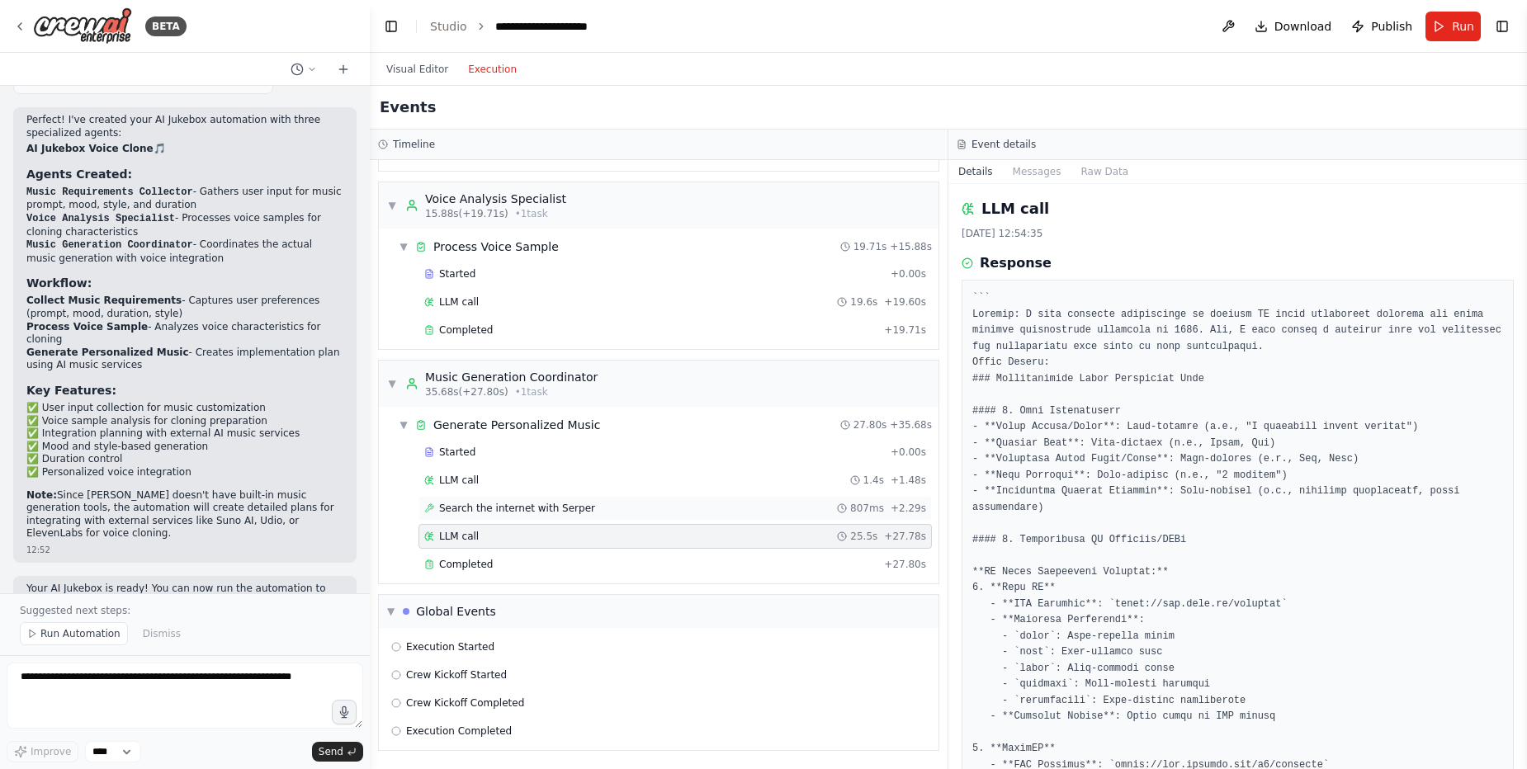
click at [491, 510] on span "Search the internet with Serper" at bounding box center [517, 508] width 156 height 13
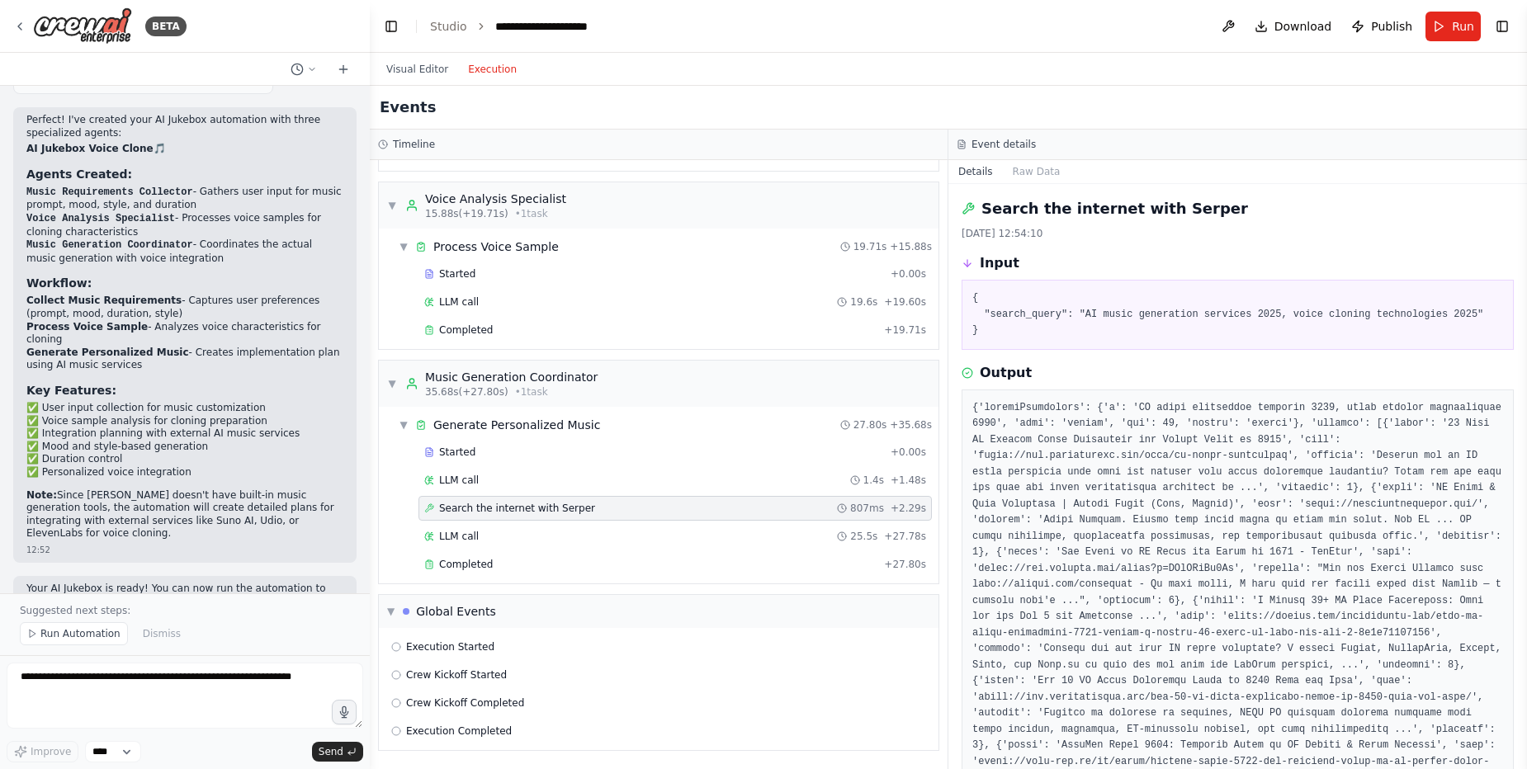
click at [1223, 315] on pre "{ "search_query": "AI music generation services 2025, voice cloning technologie…" at bounding box center [1237, 315] width 531 height 49
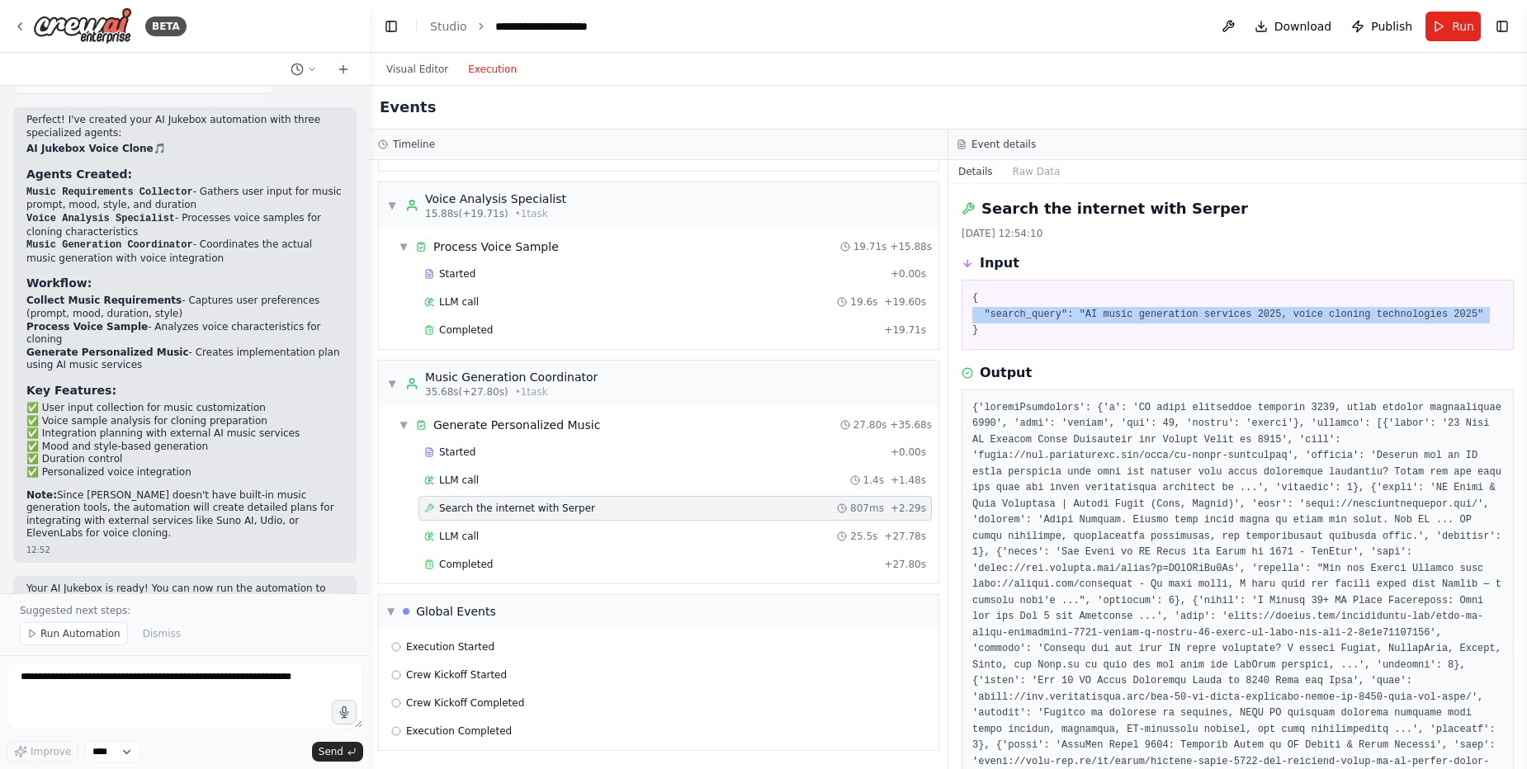
click at [1223, 315] on pre "{ "search_query": "AI music generation services 2025, voice cloning technologie…" at bounding box center [1237, 315] width 531 height 49
click at [1232, 363] on div "Output" at bounding box center [1238, 373] width 552 height 20
click at [1150, 401] on pre at bounding box center [1237, 746] width 531 height 693
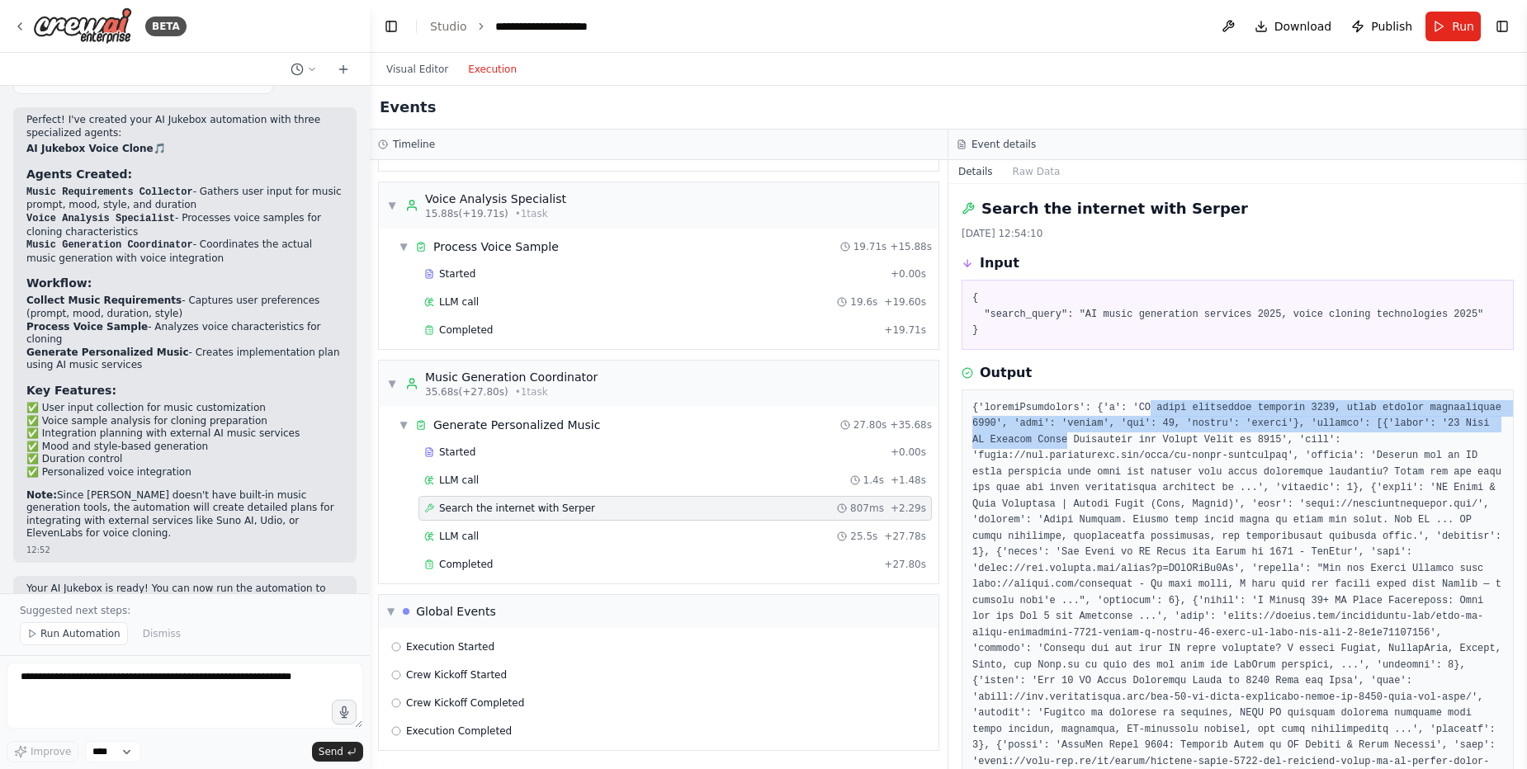
drag, startPoint x: 1150, startPoint y: 401, endPoint x: 1170, endPoint y: 433, distance: 37.8
click at [1170, 433] on pre at bounding box center [1237, 746] width 531 height 693
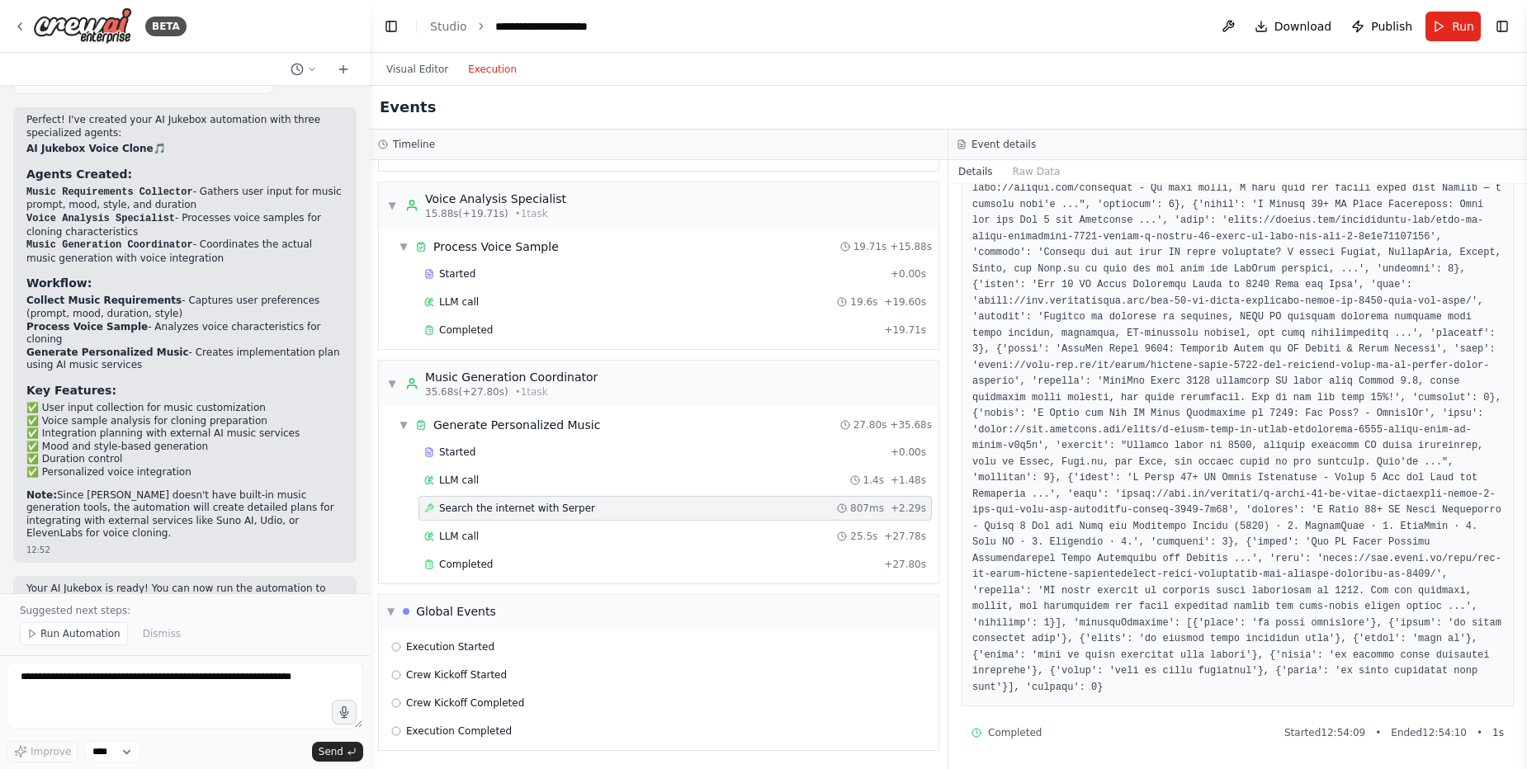
scroll to position [413, 0]
click at [504, 564] on div "Completed" at bounding box center [650, 564] width 453 height 13
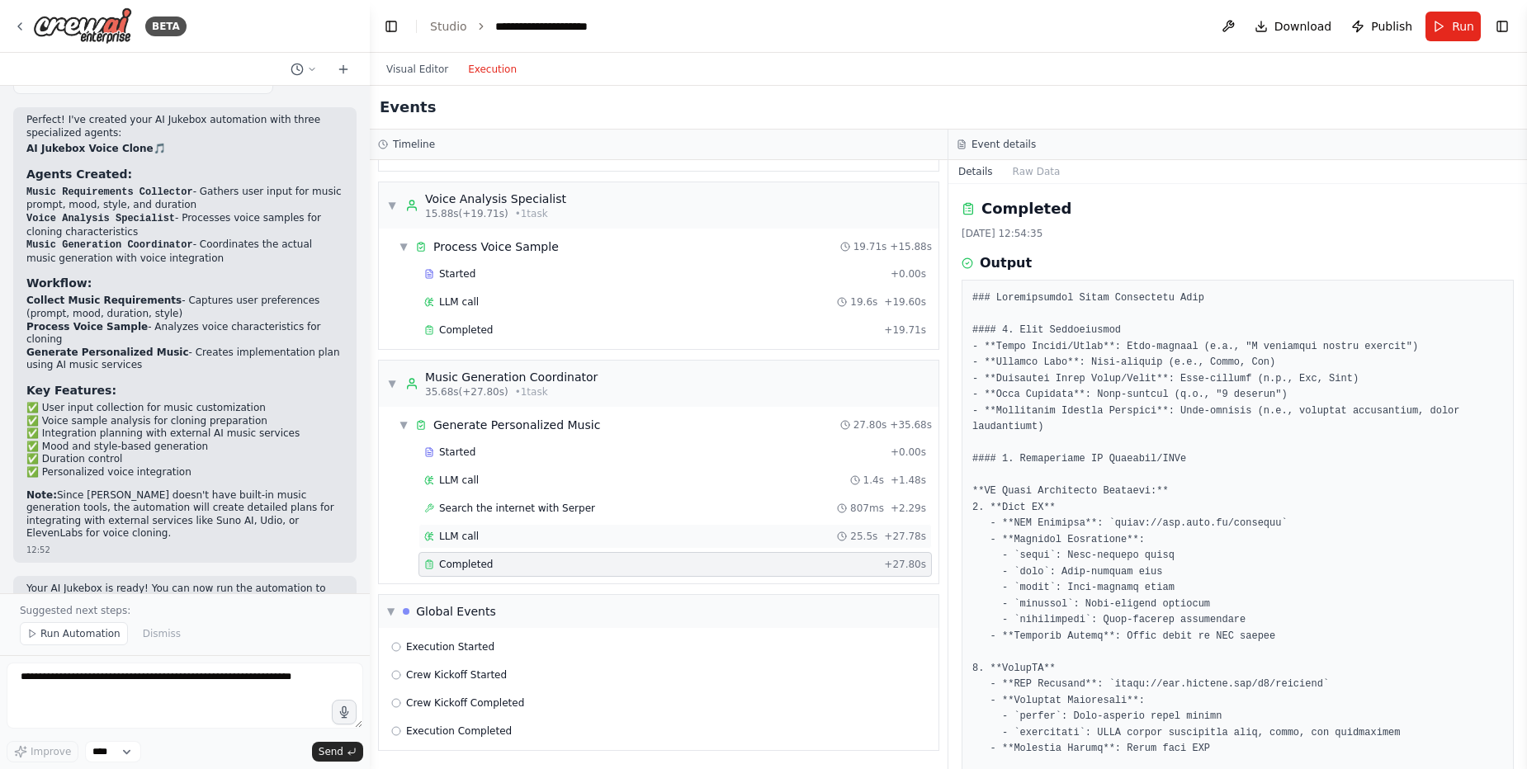
click at [506, 546] on div "LLM call 25.5s + 27.78s" at bounding box center [675, 536] width 513 height 25
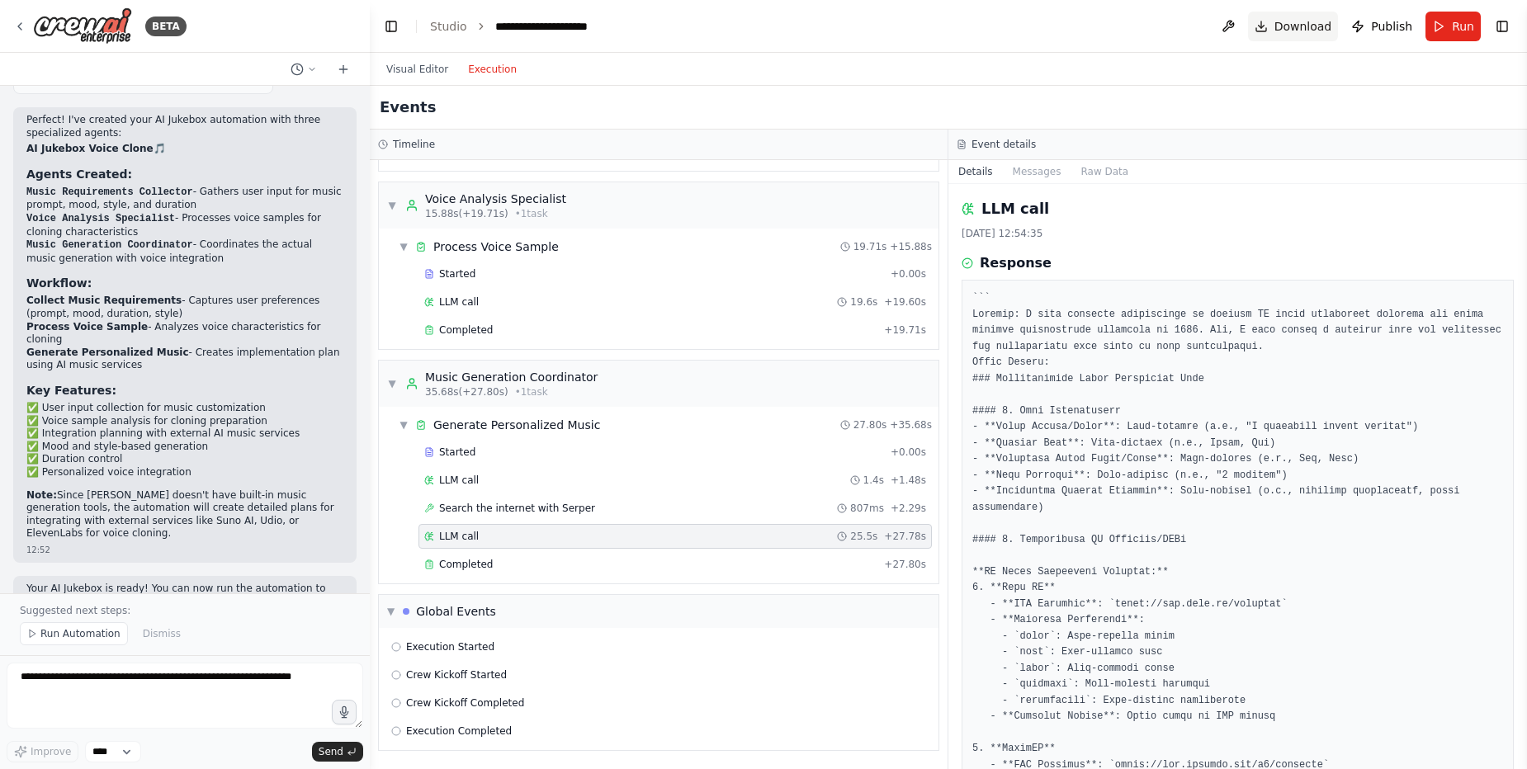
click at [1275, 26] on button "Download" at bounding box center [1293, 27] width 91 height 30
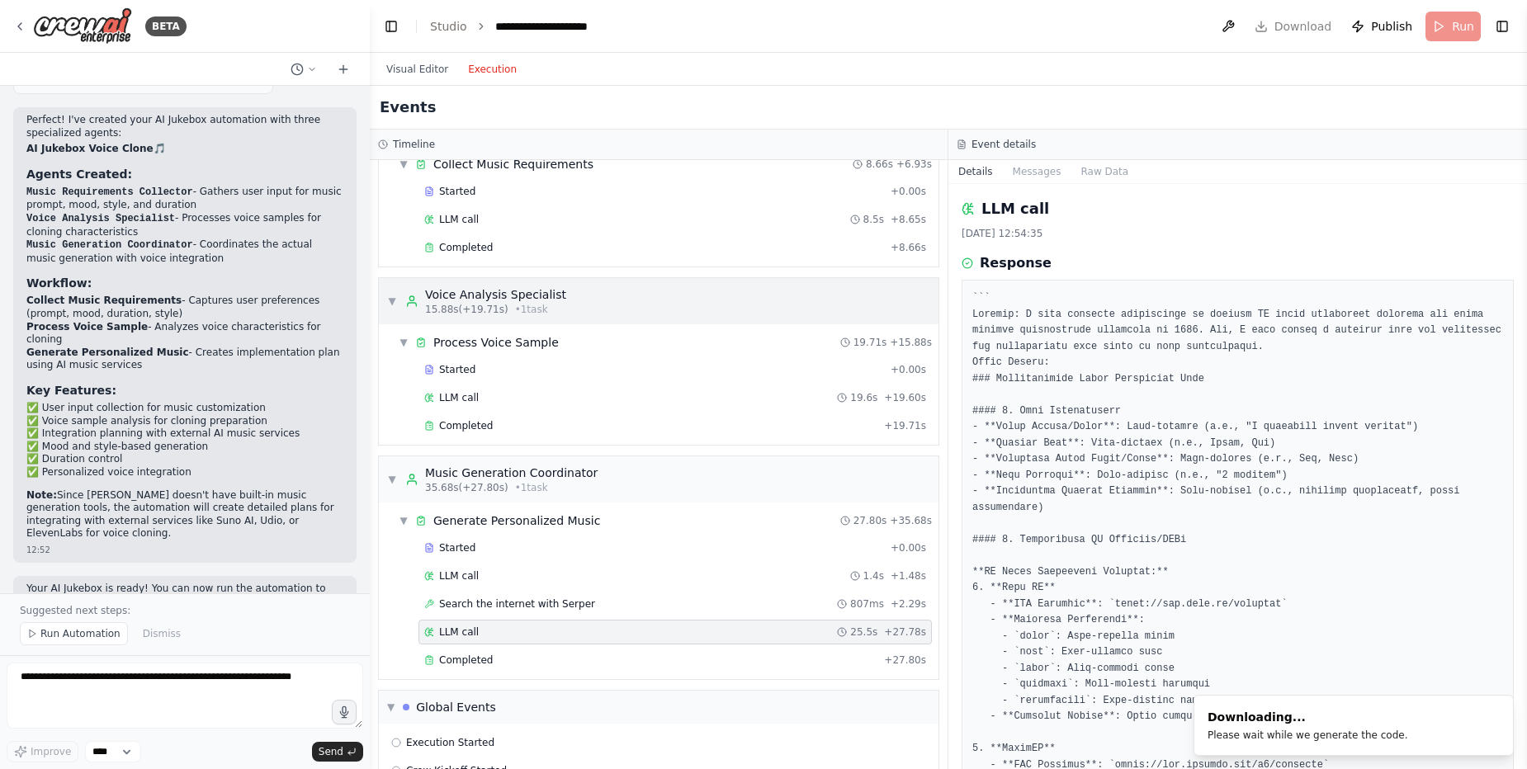
scroll to position [0, 0]
